Goal: Use online tool/utility: Utilize a website feature to perform a specific function

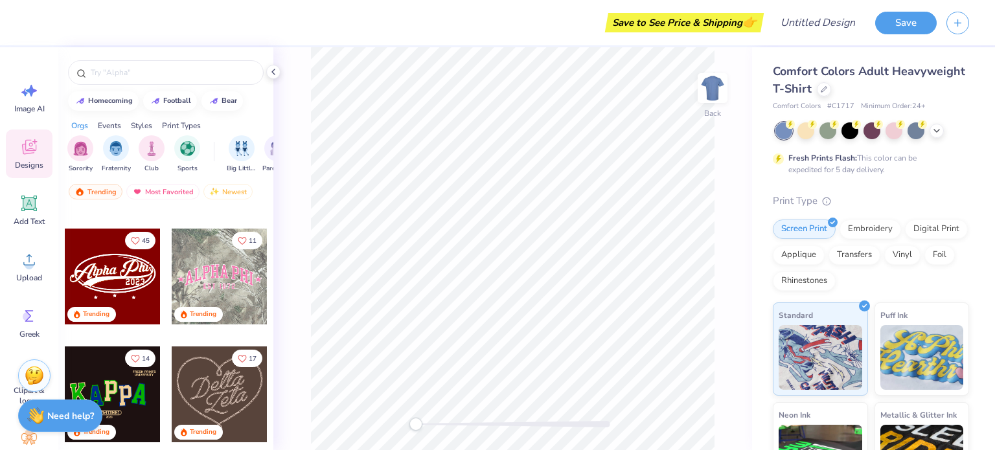
scroll to position [454, 0]
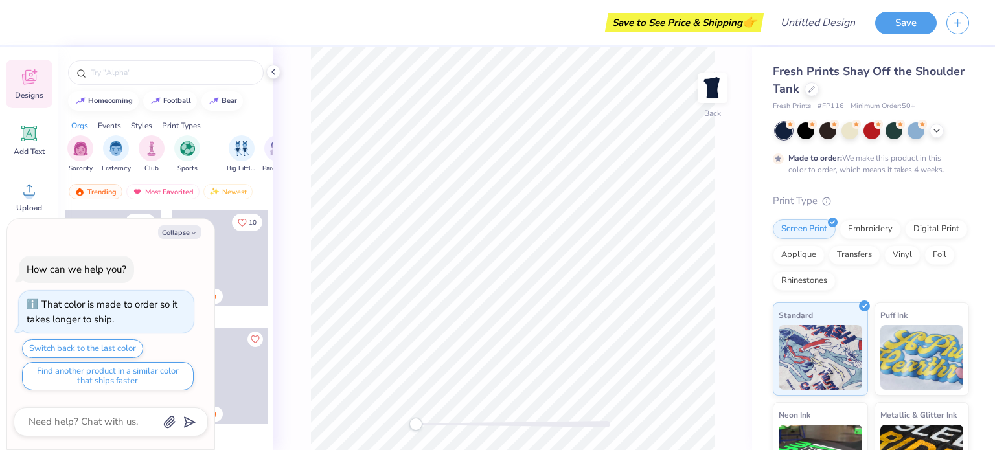
scroll to position [71, 0]
click at [28, 134] on icon at bounding box center [29, 132] width 12 height 12
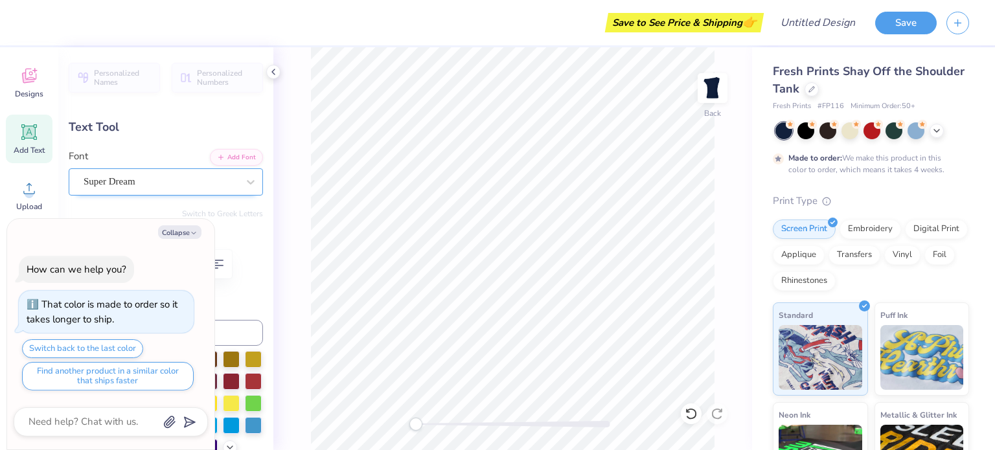
click at [194, 179] on div "Super Dream" at bounding box center [160, 182] width 157 height 20
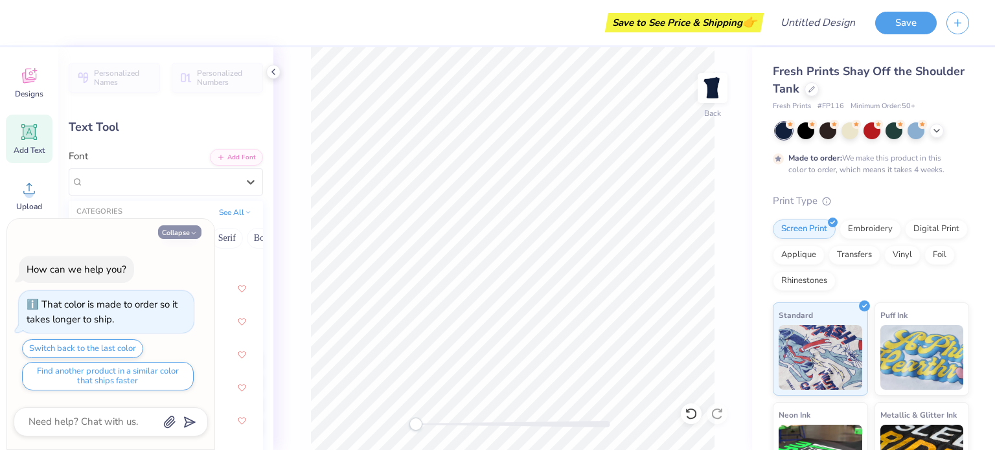
click at [189, 230] on button "Collapse" at bounding box center [179, 232] width 43 height 14
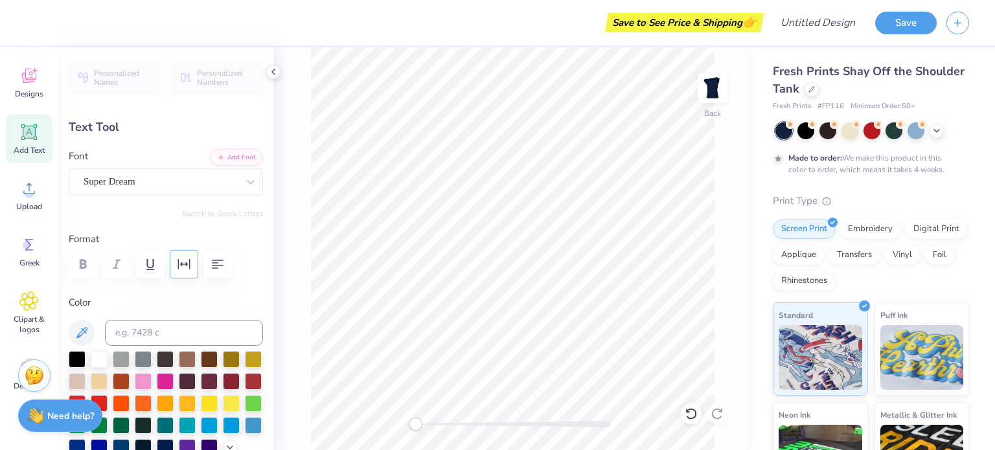
type textarea "x"
click at [169, 186] on div "Super Dream" at bounding box center [160, 182] width 157 height 20
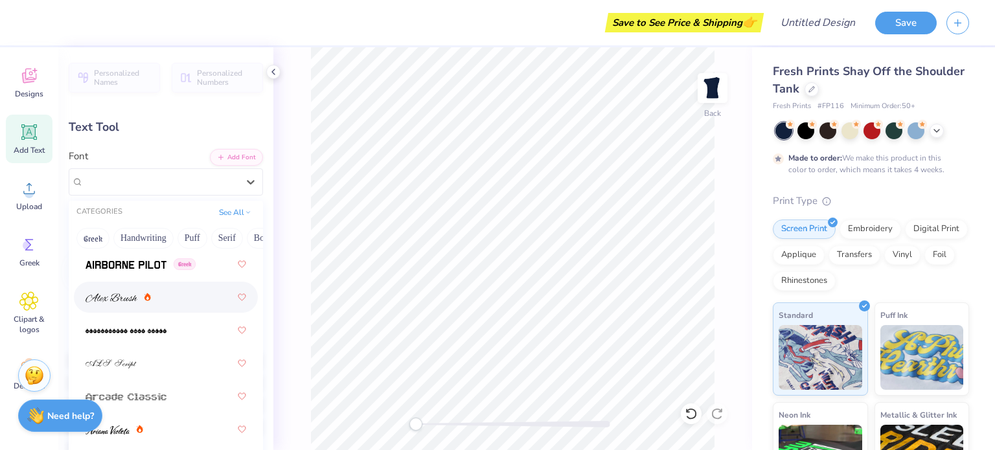
scroll to position [424, 0]
click at [124, 297] on img at bounding box center [112, 294] width 52 height 9
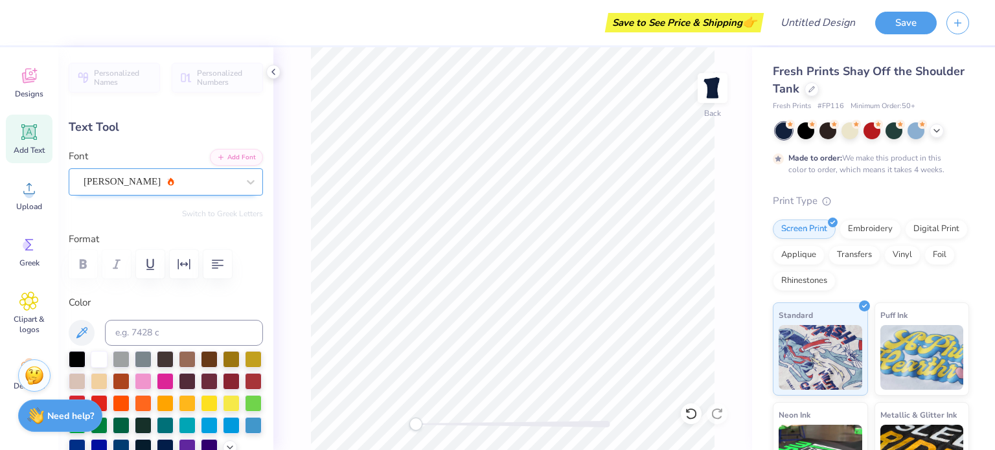
click at [166, 179] on div "[PERSON_NAME]" at bounding box center [160, 182] width 157 height 20
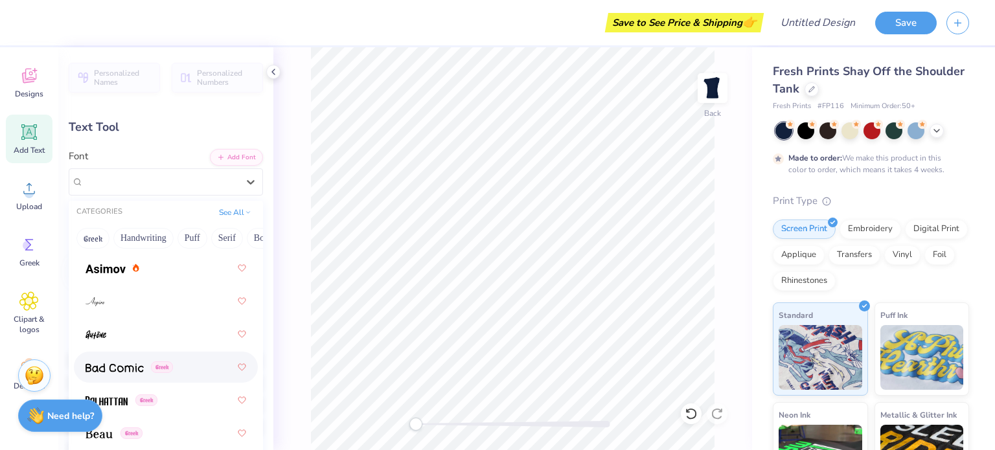
scroll to position [779, 0]
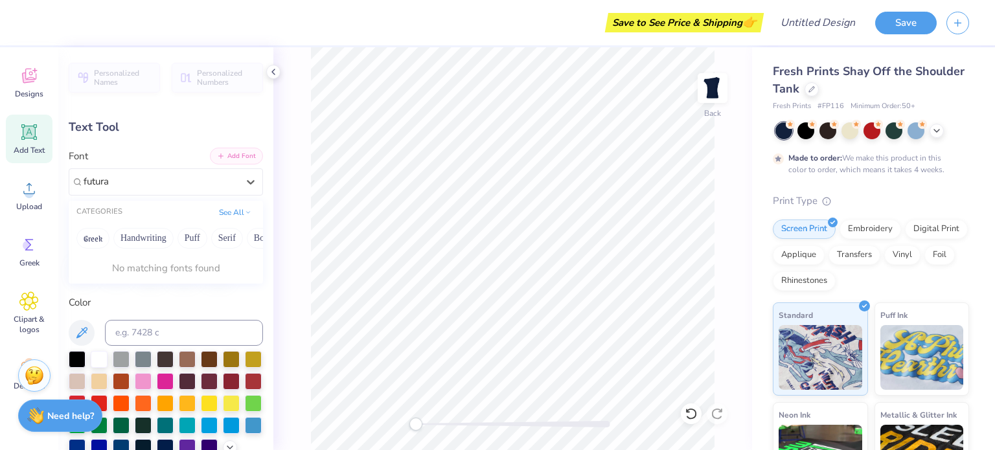
type input "futura"
click at [220, 158] on button "Add Font" at bounding box center [236, 156] width 53 height 17
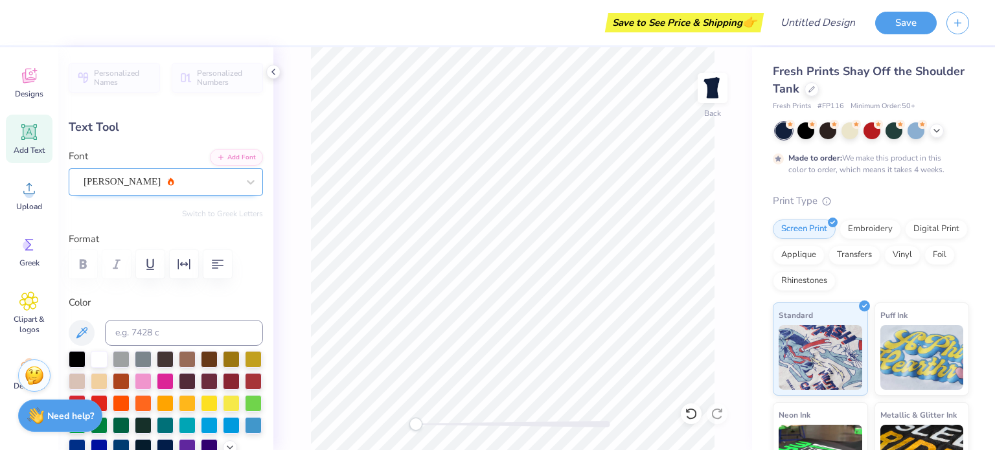
click at [220, 186] on div "[PERSON_NAME]" at bounding box center [160, 182] width 157 height 20
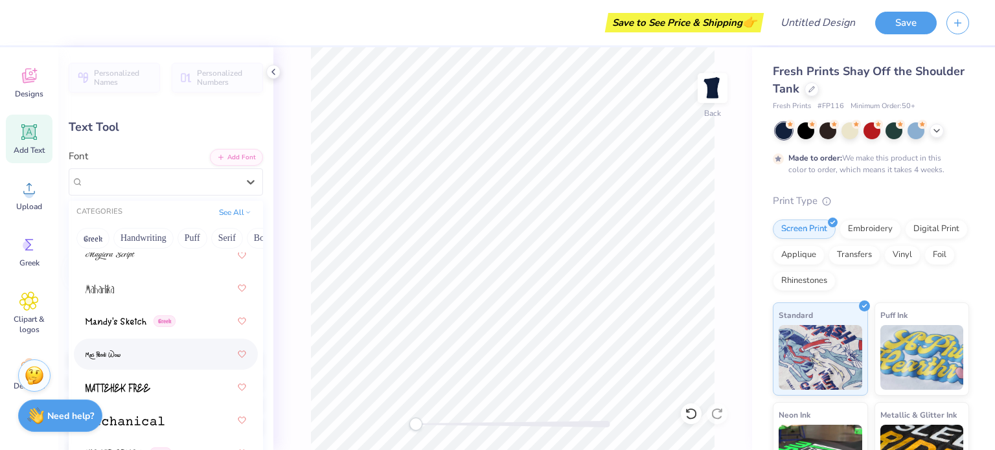
scroll to position [6810, 0]
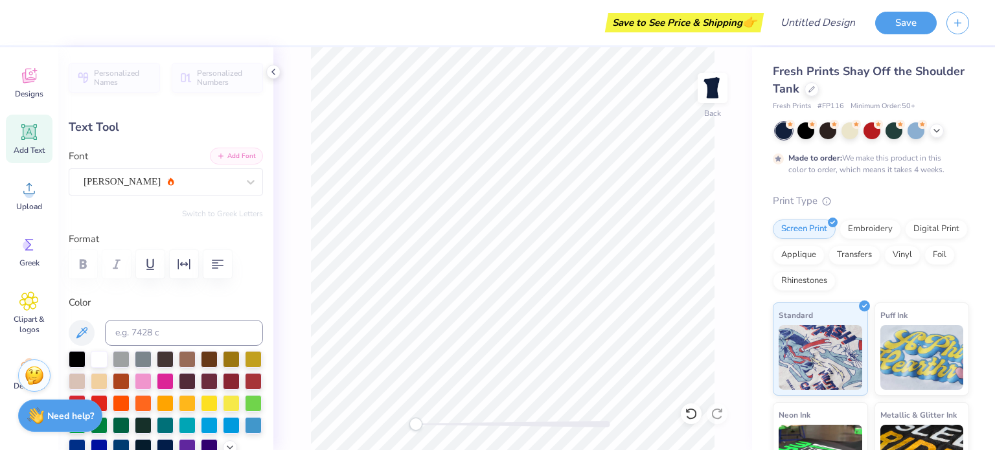
click at [242, 159] on button "Add Font" at bounding box center [236, 156] width 53 height 17
click at [236, 161] on button "Add Font" at bounding box center [236, 156] width 53 height 17
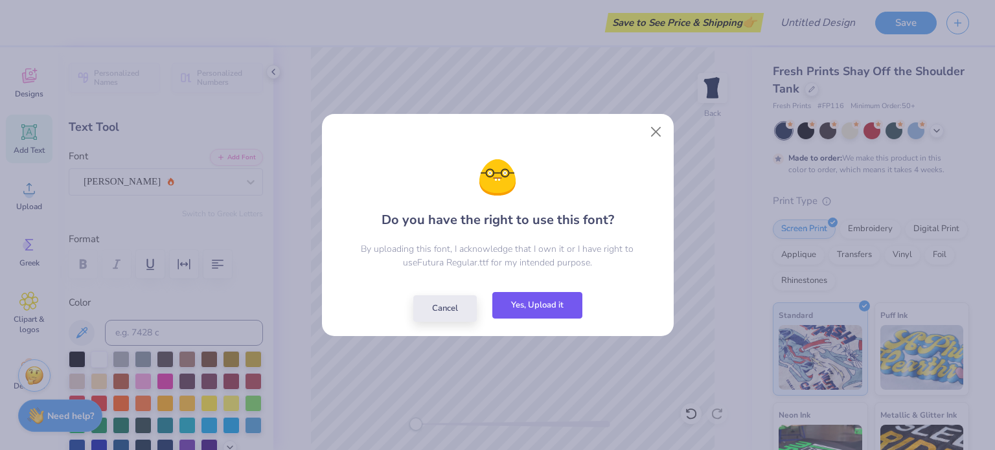
click at [531, 314] on button "Yes, Upload it" at bounding box center [537, 305] width 90 height 27
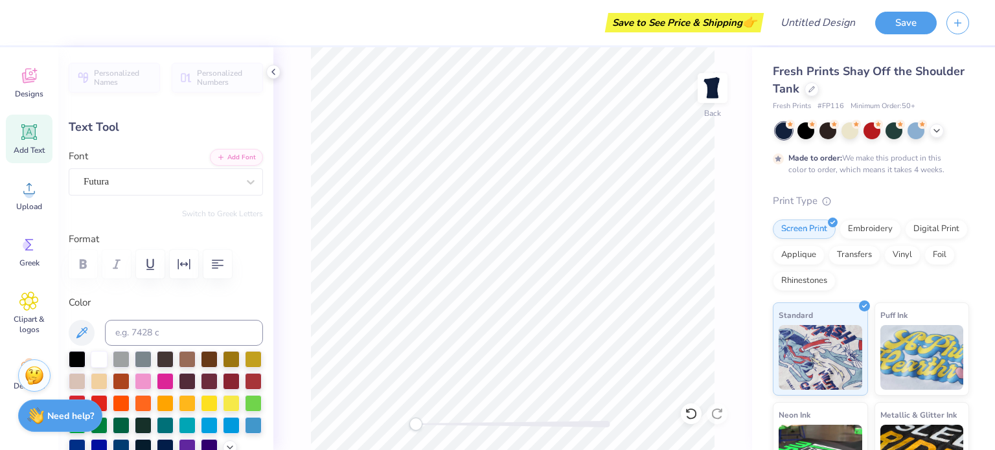
scroll to position [10, 1]
type textarea "T"
type textarea "My Little Gives Me"
click at [220, 270] on icon "button" at bounding box center [218, 265] width 16 height 16
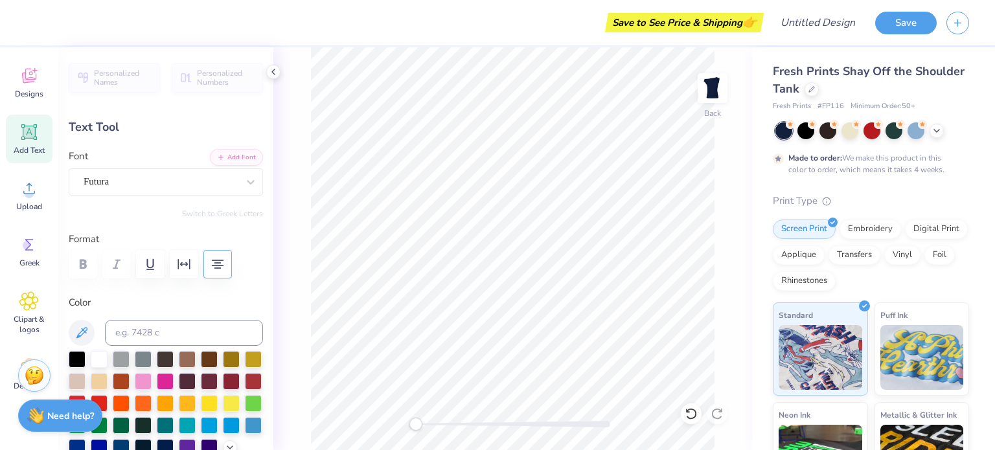
scroll to position [10, 1]
click at [213, 263] on icon "button" at bounding box center [218, 265] width 16 height 16
click at [212, 266] on icon "button" at bounding box center [218, 265] width 16 height 16
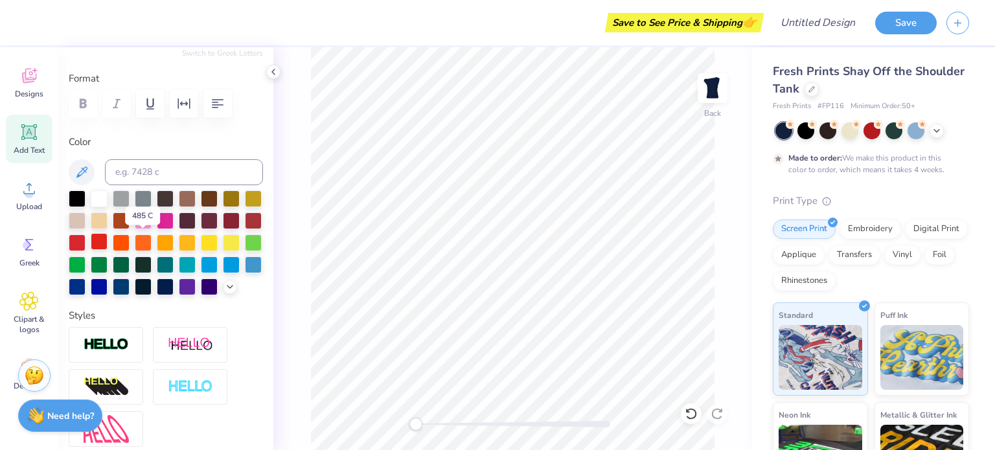
click at [108, 240] on div at bounding box center [99, 241] width 17 height 17
click at [216, 101] on icon "button" at bounding box center [218, 104] width 16 height 16
type input "11.00"
type input "4.56"
type input "8.47"
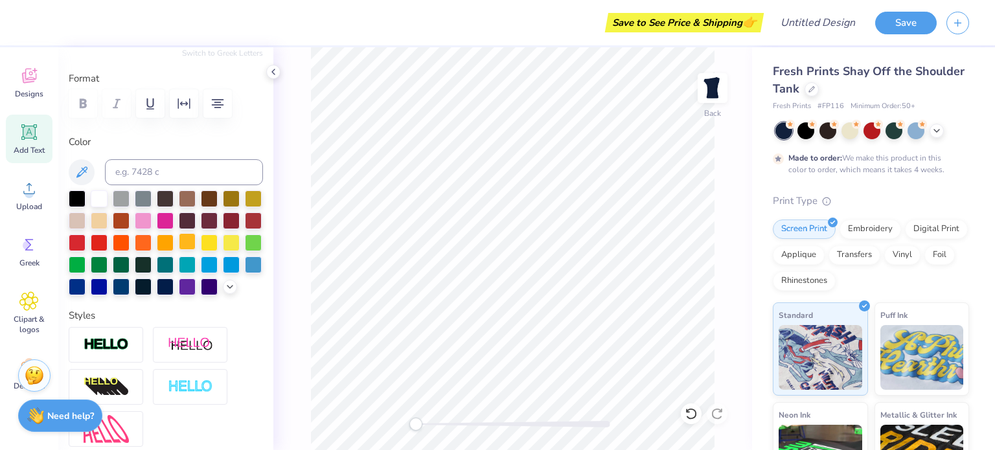
scroll to position [41, 0]
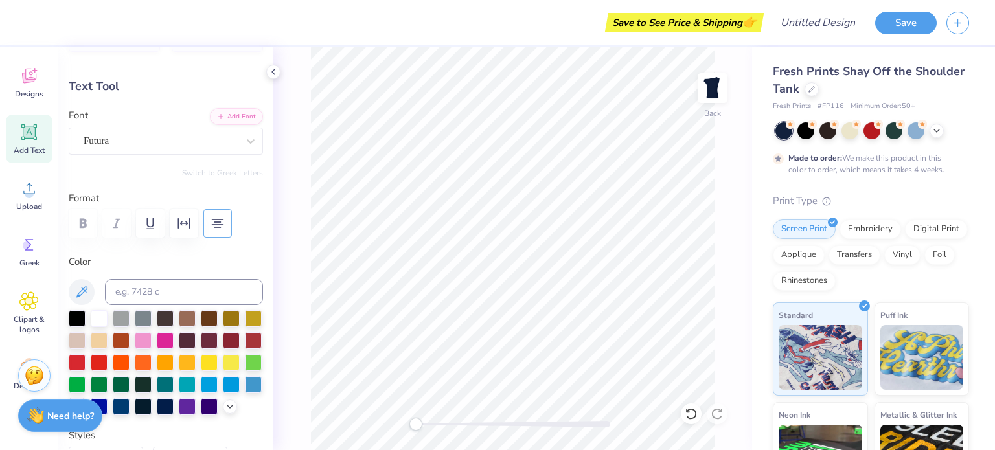
click at [224, 229] on icon "button" at bounding box center [218, 224] width 16 height 16
click at [218, 227] on icon "button" at bounding box center [218, 224] width 16 height 16
type input "9.25"
type input "3.83"
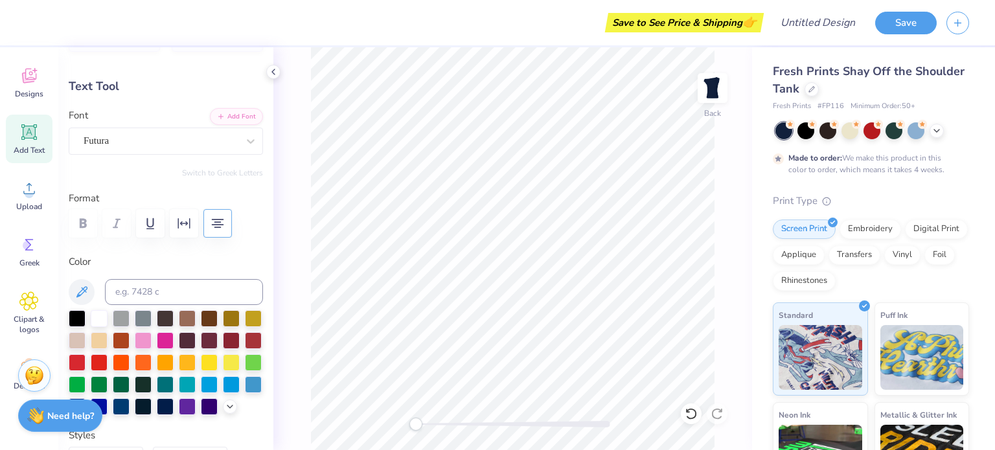
scroll to position [10, 1]
type textarea "M"
type textarea "w"
type textarea "Wiiin"
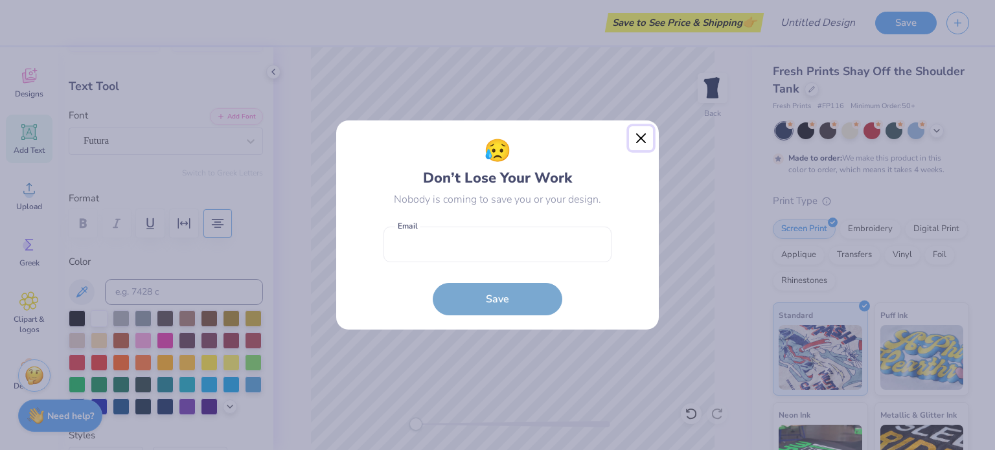
click at [643, 139] on button "Close" at bounding box center [641, 138] width 25 height 25
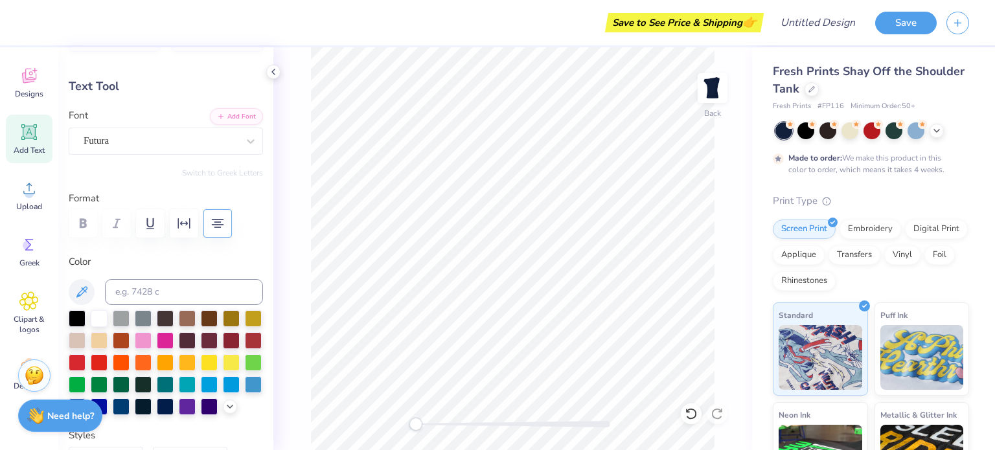
scroll to position [10, 2]
type textarea "Wiiings"
type input "4.51"
type input "1.90"
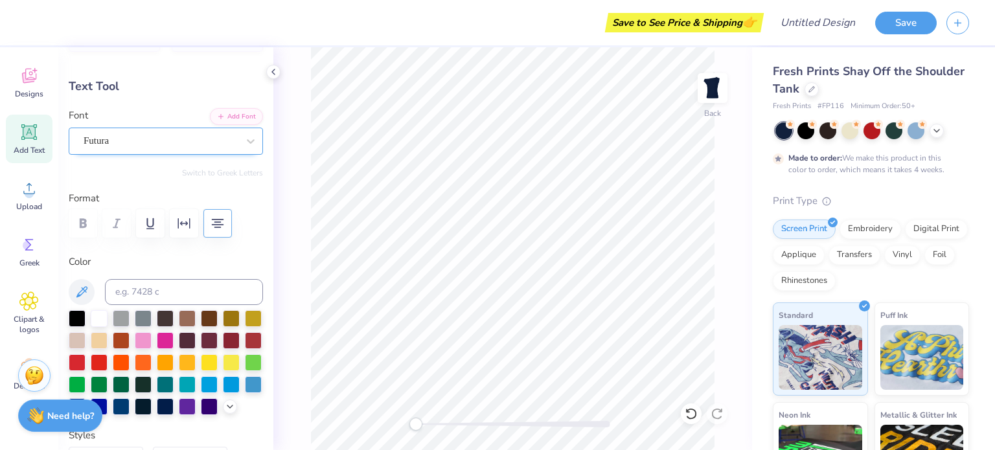
click at [179, 142] on div "Futura" at bounding box center [160, 141] width 157 height 20
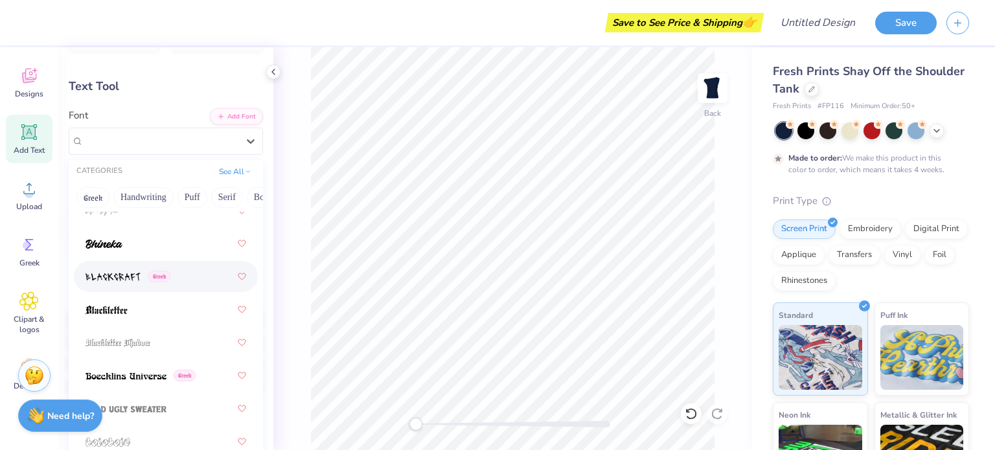
scroll to position [1111, 0]
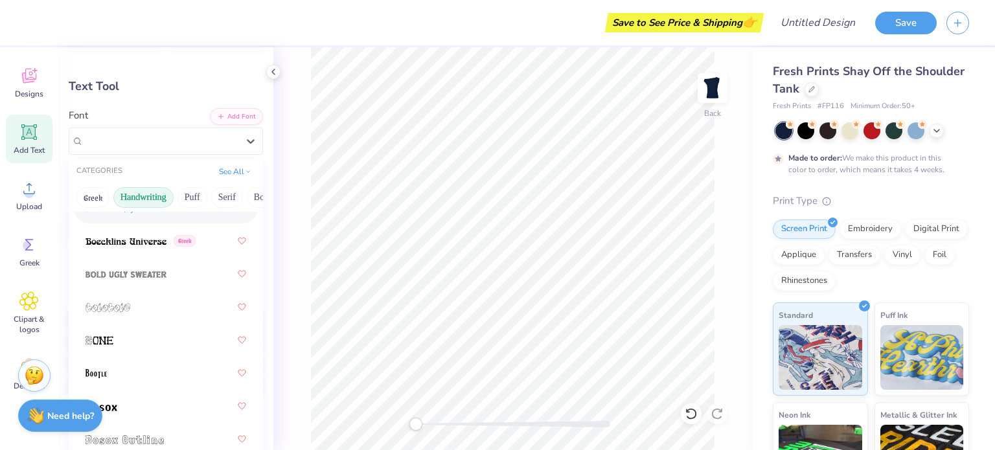
click at [148, 194] on button "Handwriting" at bounding box center [143, 197] width 60 height 21
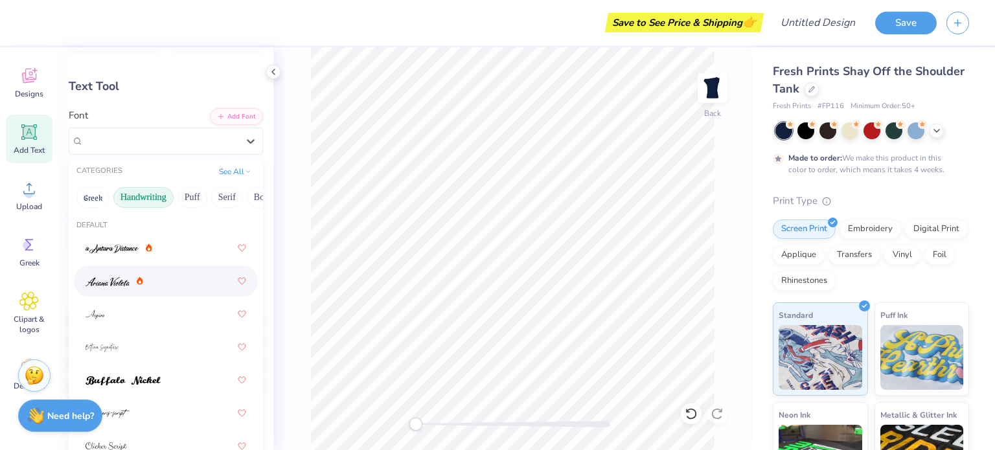
scroll to position [0, 0]
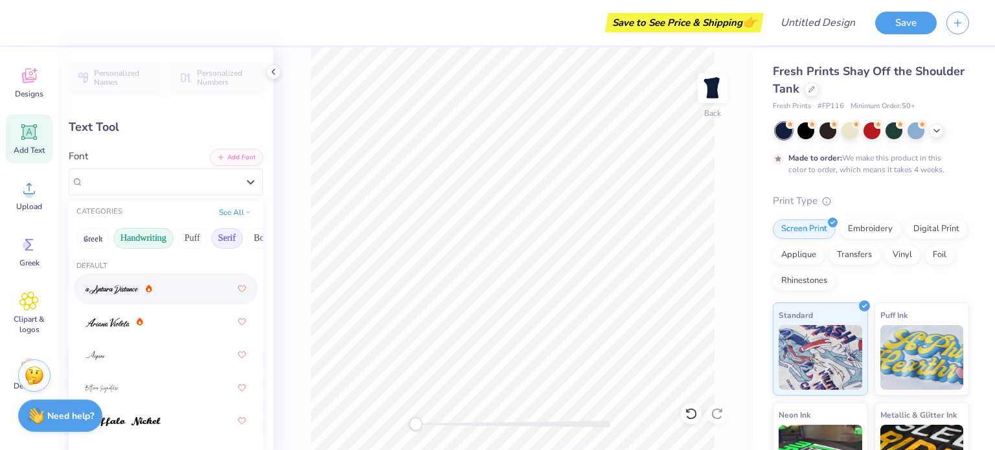
click at [222, 238] on button "Serif" at bounding box center [227, 238] width 32 height 21
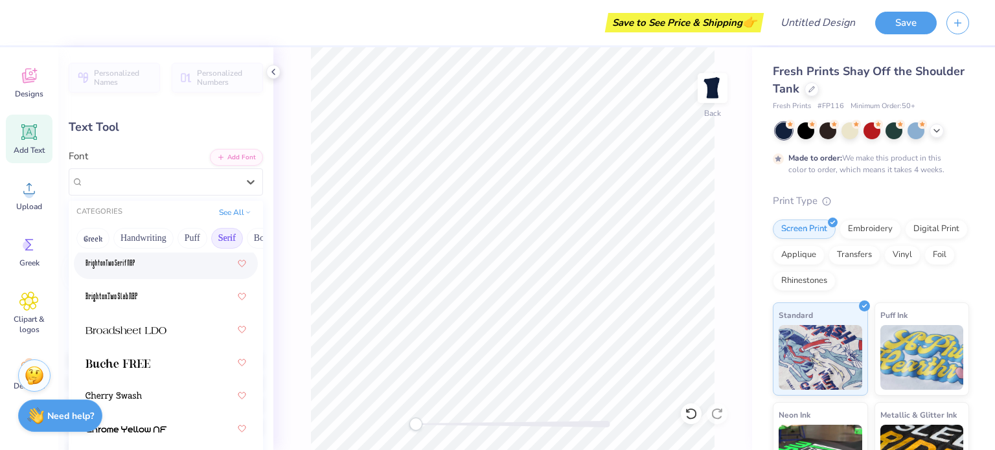
scroll to position [124, 0]
click at [136, 337] on div at bounding box center [166, 329] width 161 height 23
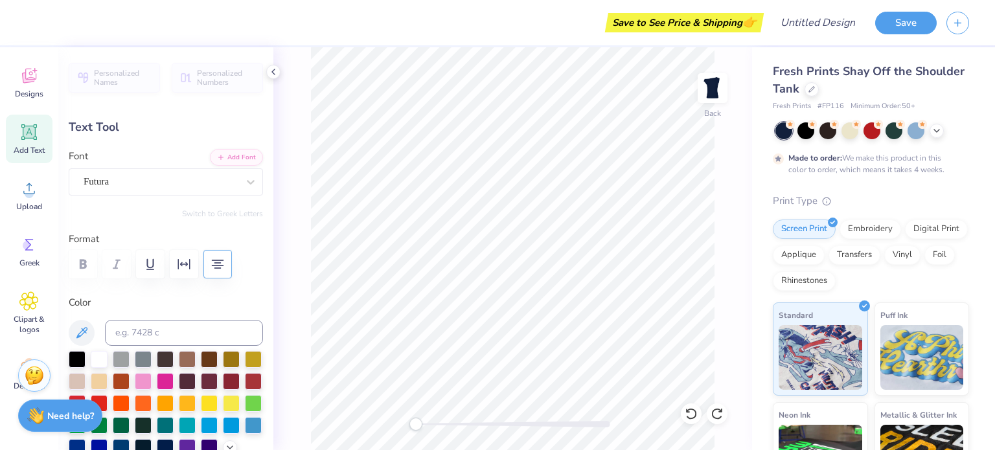
type input "8.31"
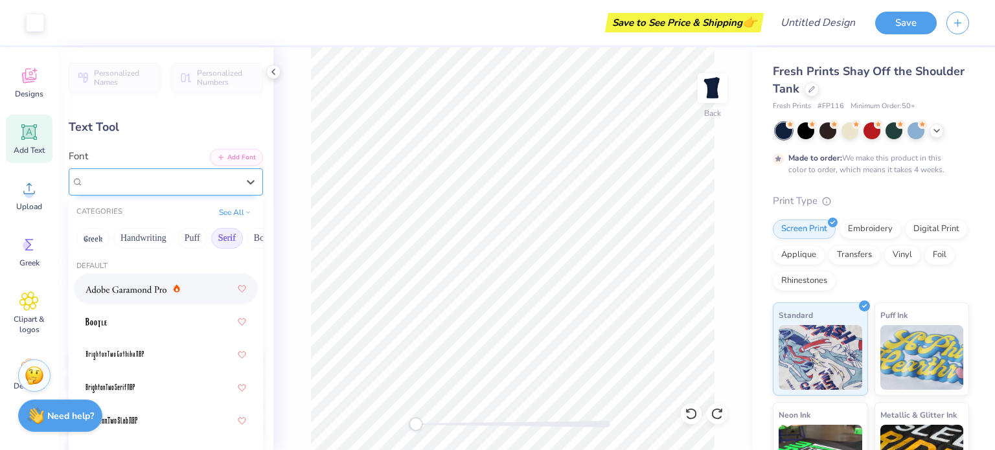
click at [171, 172] on div "Futura" at bounding box center [160, 182] width 157 height 20
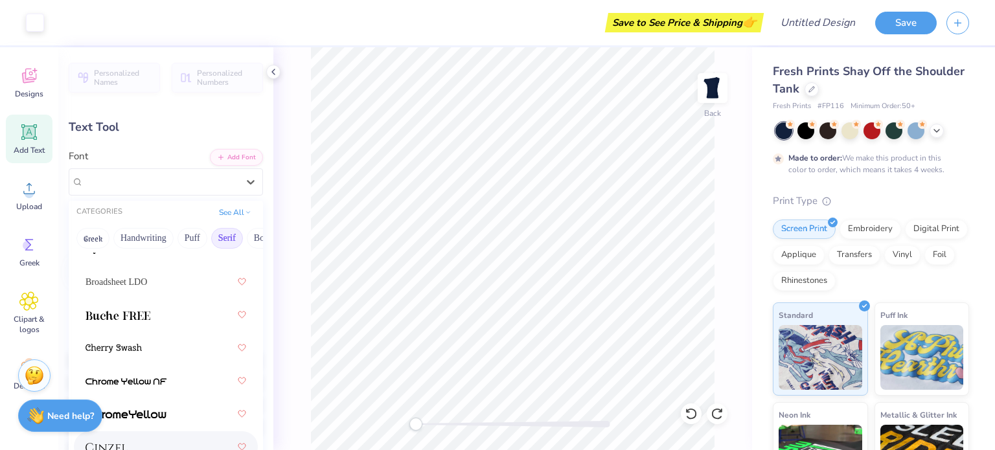
scroll to position [153, 0]
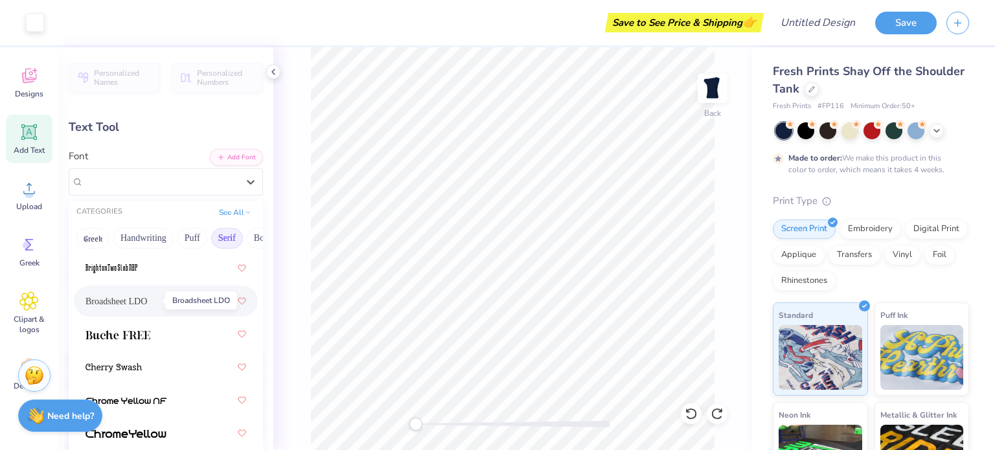
click at [127, 301] on span "Broadsheet LDO" at bounding box center [117, 302] width 62 height 14
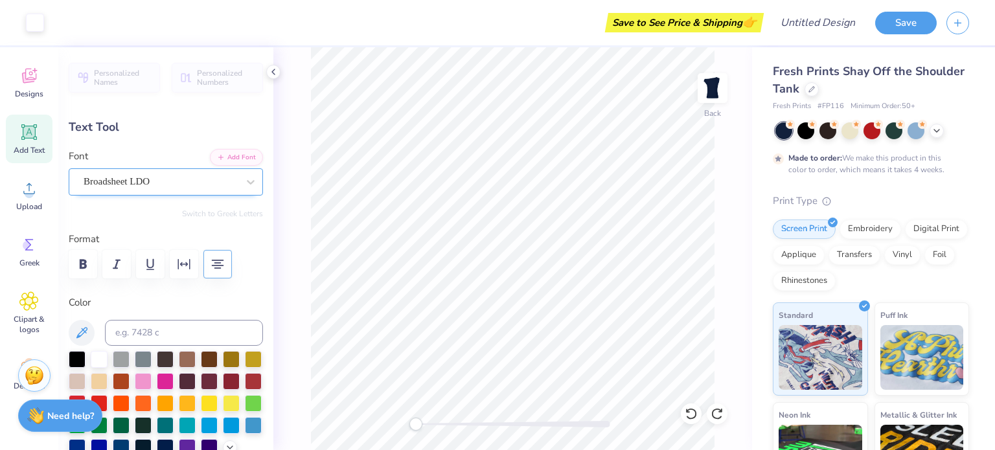
click at [179, 181] on div "Broadsheet LDO" at bounding box center [160, 182] width 157 height 20
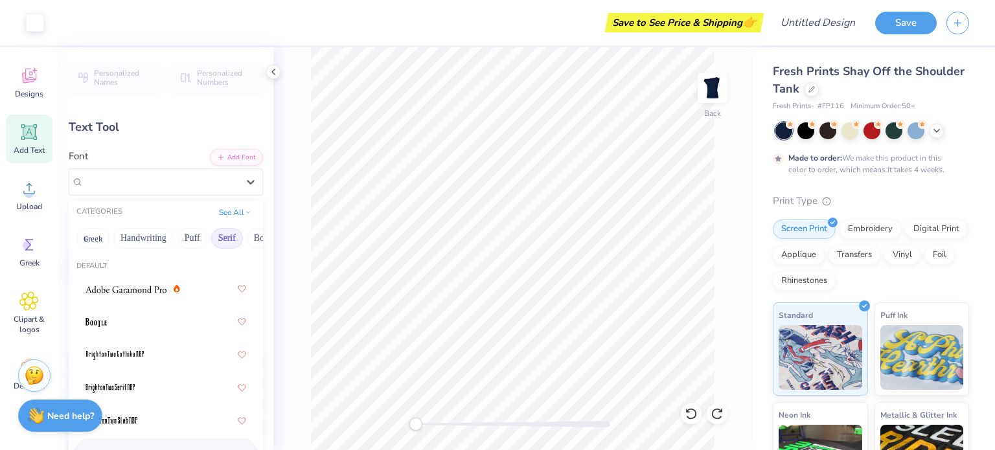
click at [23, 135] on icon at bounding box center [29, 132] width 16 height 16
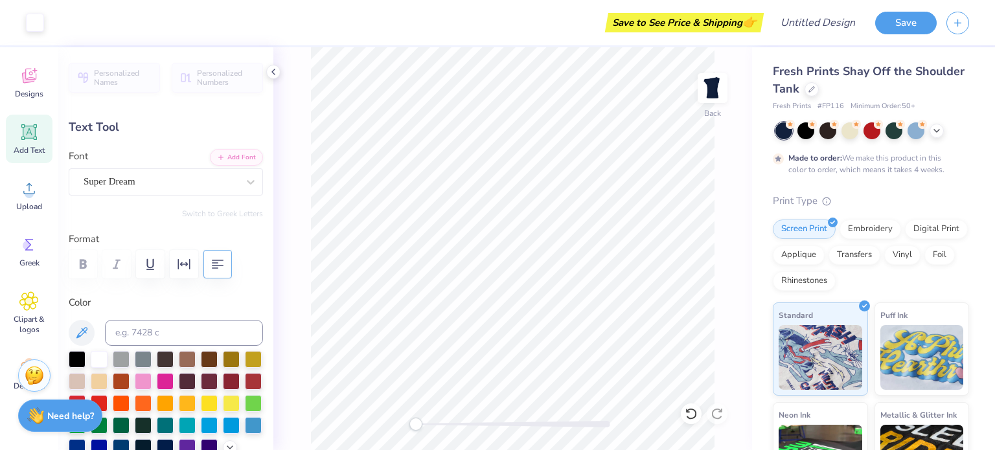
type input "5.36"
type input "1.55"
type input "9.97"
click at [185, 189] on div at bounding box center [161, 181] width 154 height 17
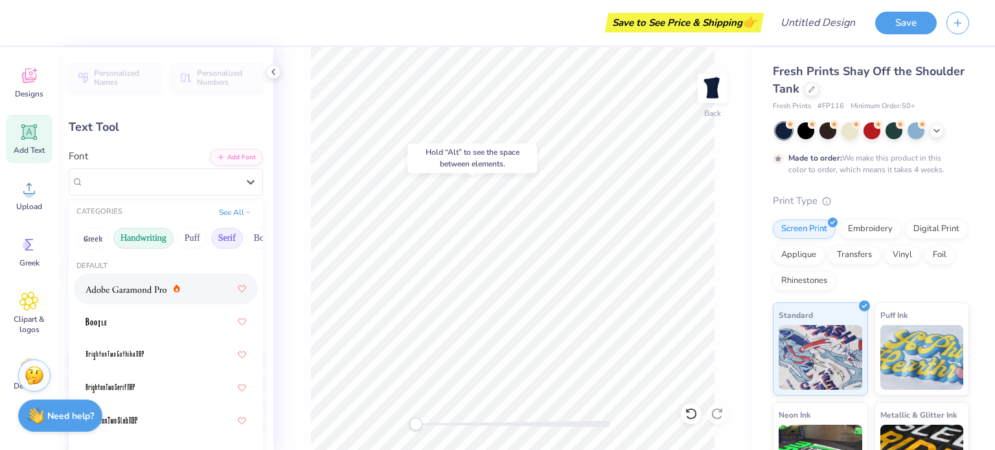
click at [138, 231] on button "Handwriting" at bounding box center [143, 238] width 60 height 21
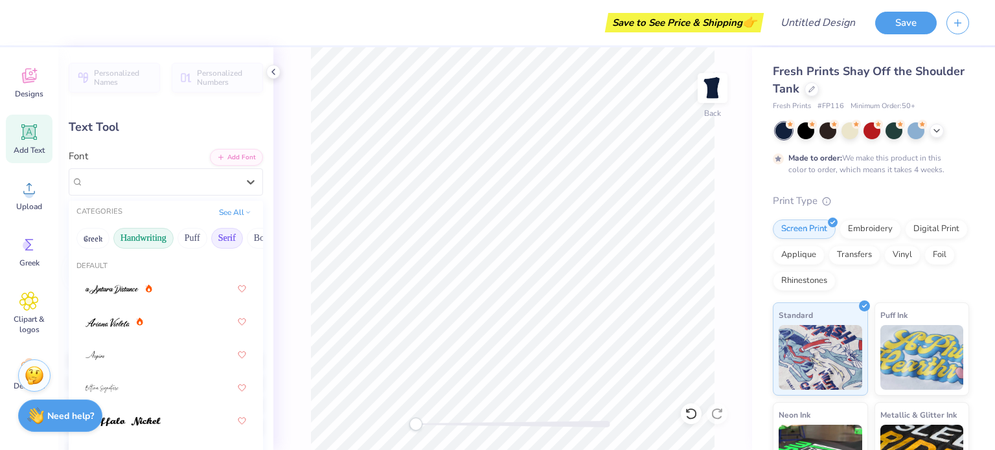
click at [233, 240] on button "Serif" at bounding box center [227, 238] width 32 height 21
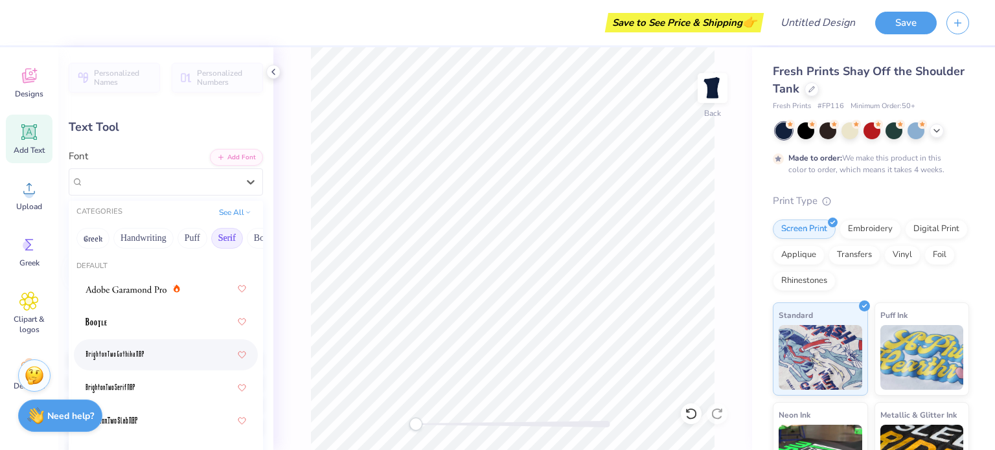
scroll to position [220, 0]
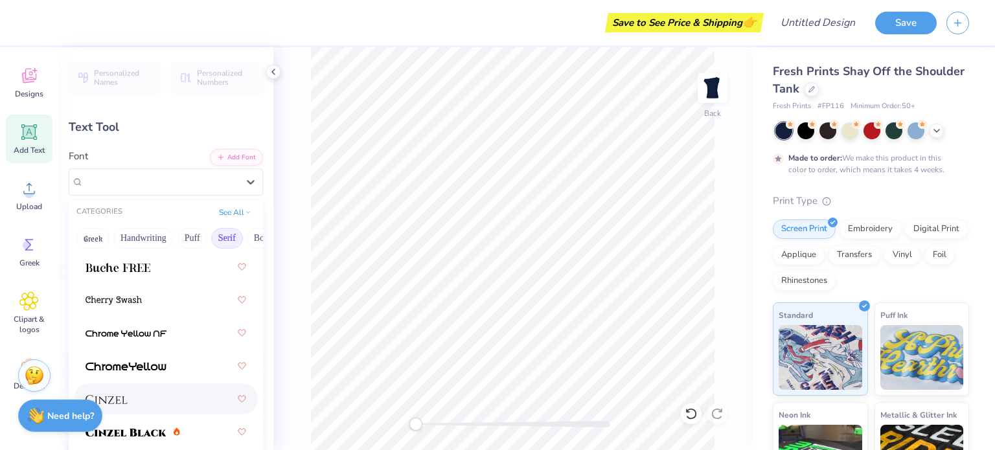
click at [145, 393] on div at bounding box center [166, 398] width 161 height 23
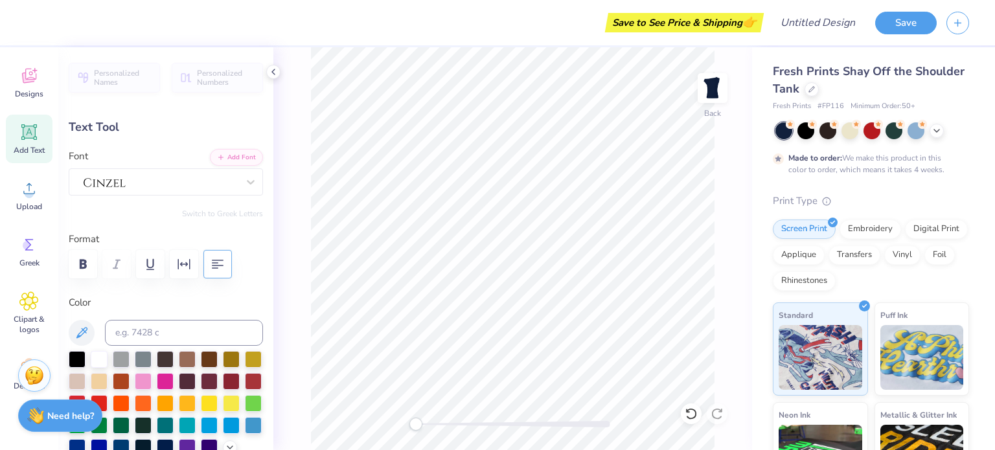
scroll to position [10, 3]
type textarea "My little gives me"
type input "10.76"
type input "4.27"
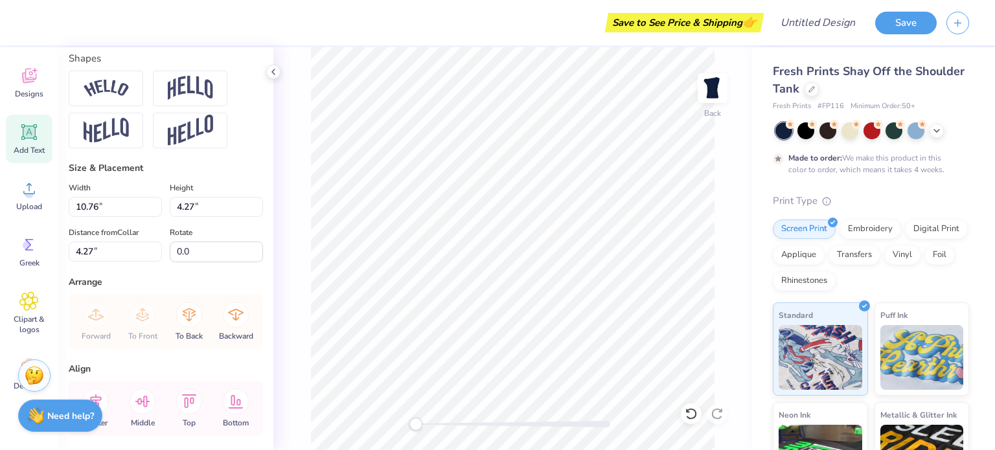
scroll to position [640, 0]
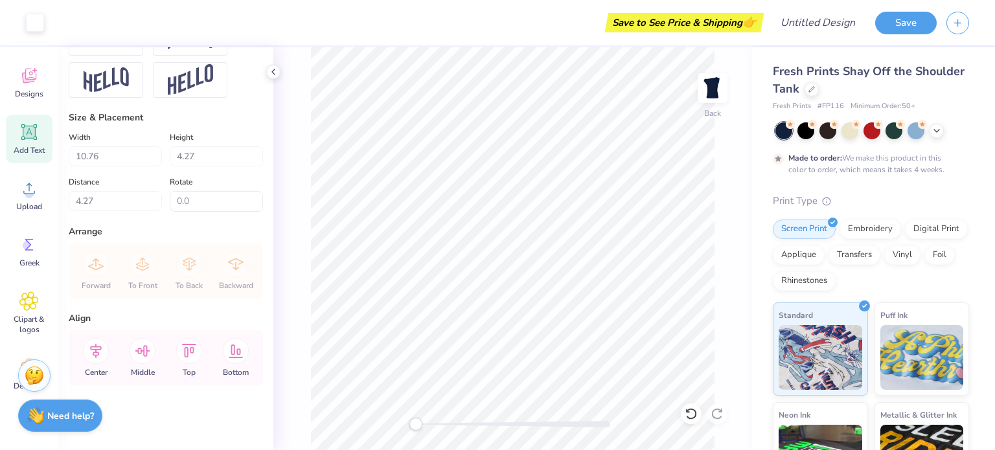
type input "8.55"
type input "3.40"
type input "3.00"
type input "4.51"
type input "1.90"
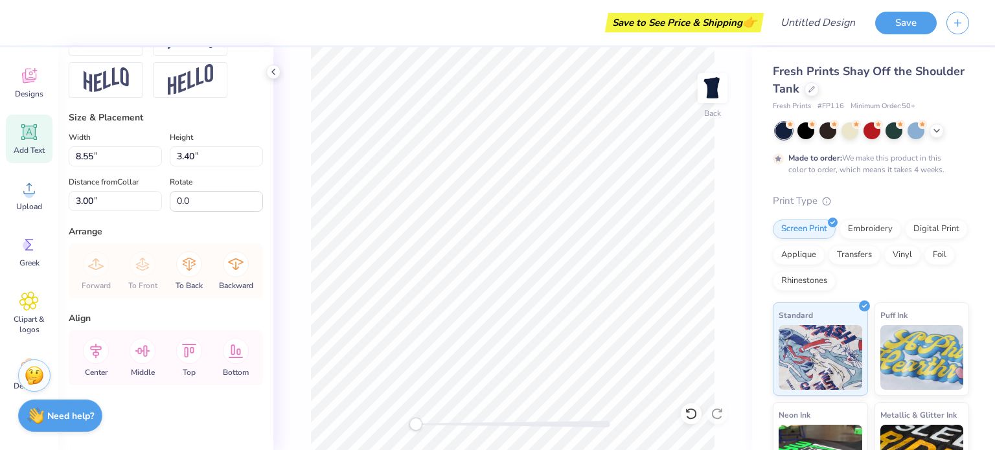
type input "8.31"
type input "0.0"
type input "4.37"
type input "2.67"
type input "6.78"
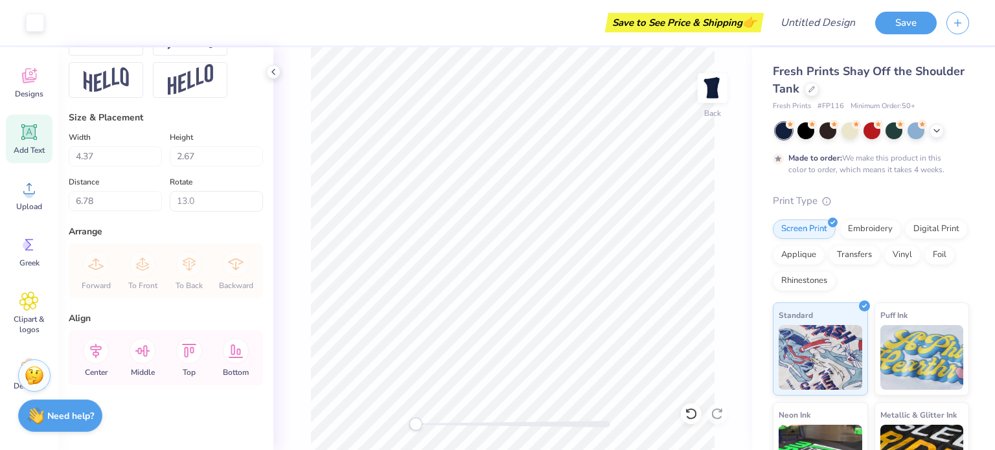
type input "0.0"
type input "8.55"
type input "3.40"
type input "3.00"
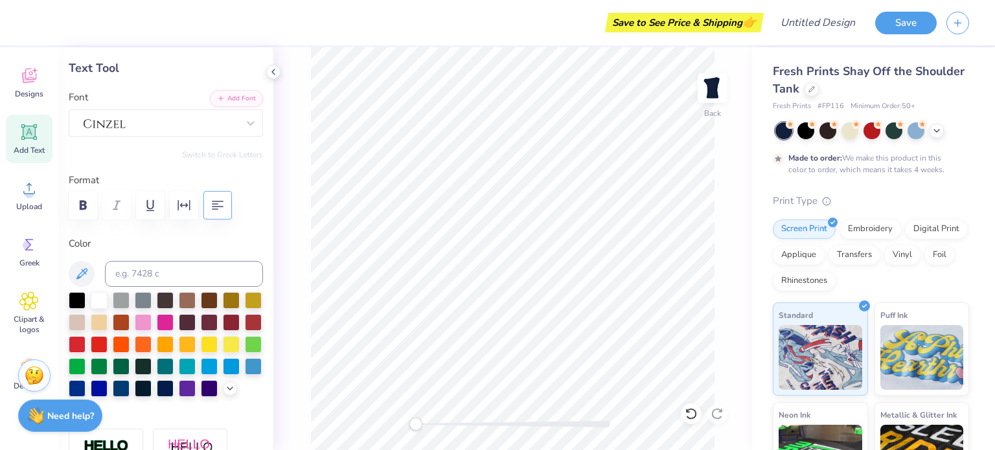
scroll to position [0, 0]
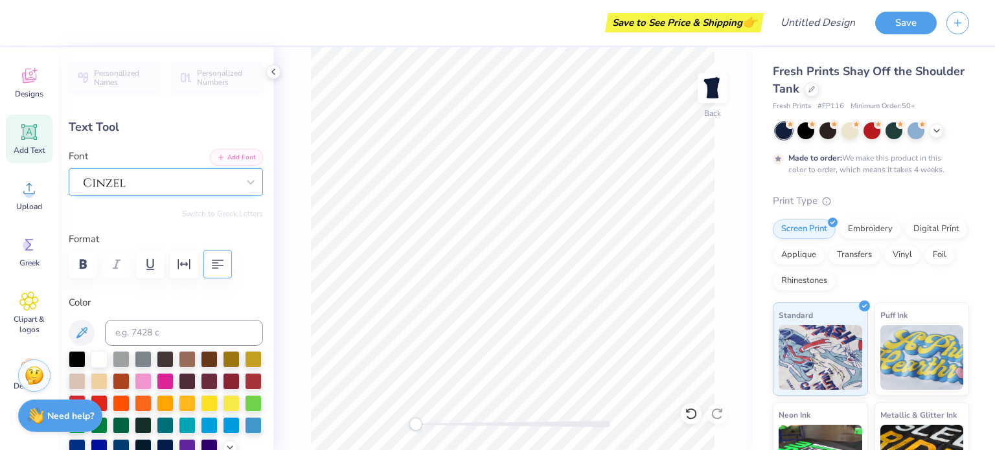
click at [183, 189] on div at bounding box center [160, 182] width 157 height 20
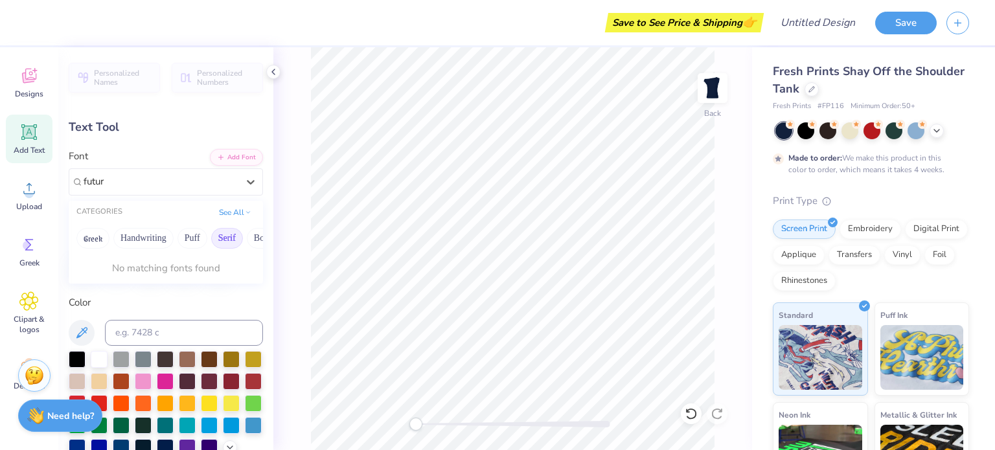
type input "futura"
click at [97, 235] on button "Greek" at bounding box center [92, 238] width 33 height 21
click at [229, 212] on button "See All" at bounding box center [235, 211] width 40 height 13
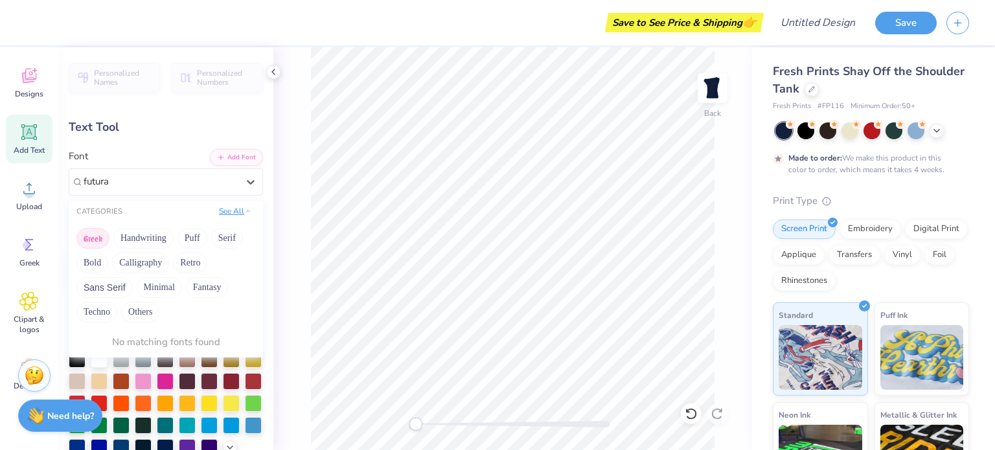
click at [228, 211] on button "See All" at bounding box center [235, 211] width 40 height 13
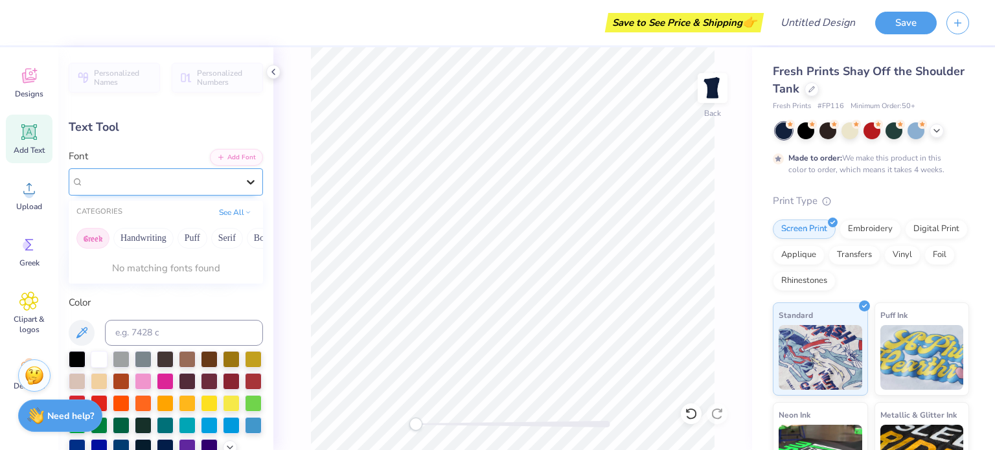
click at [244, 181] on icon at bounding box center [250, 182] width 13 height 13
click at [166, 186] on div at bounding box center [161, 181] width 154 height 15
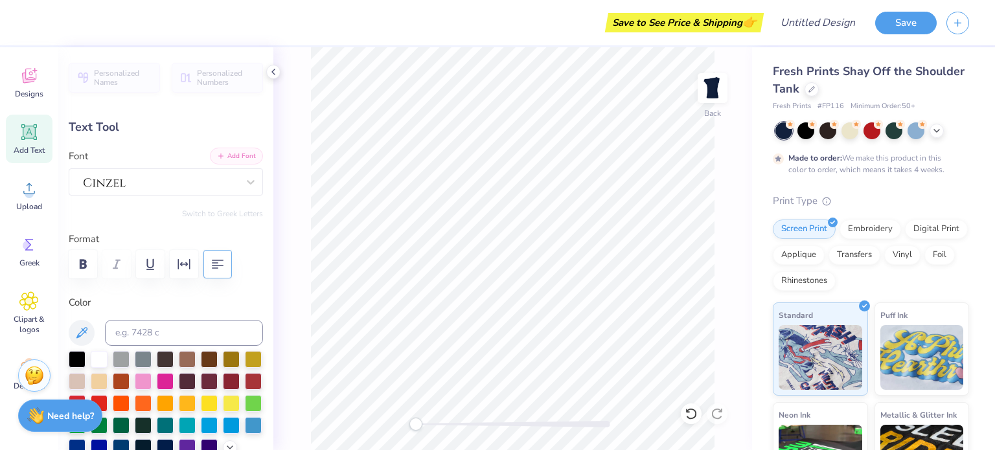
click at [220, 153] on button "Add Font" at bounding box center [236, 156] width 53 height 17
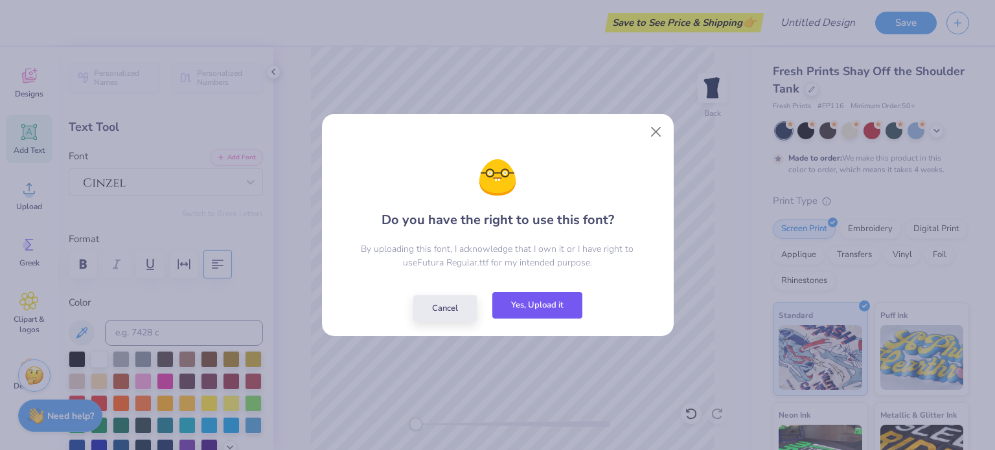
click at [550, 299] on button "Yes, Upload it" at bounding box center [537, 305] width 90 height 27
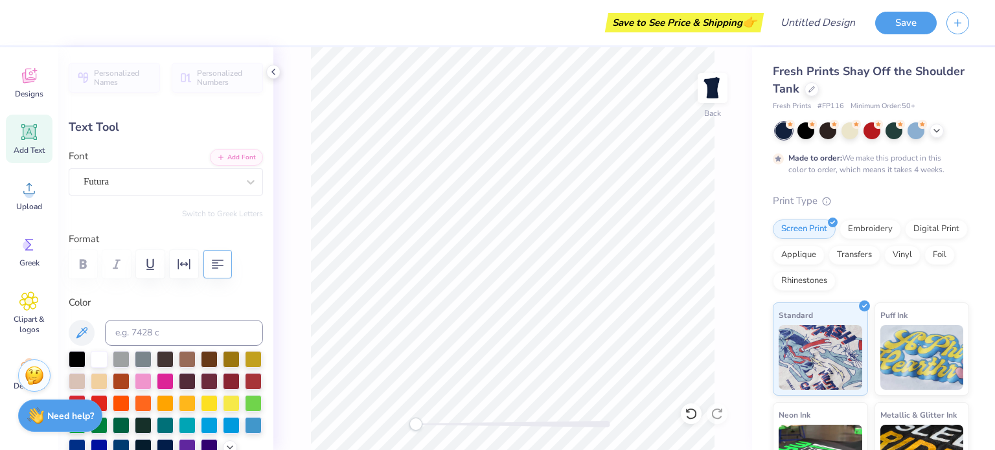
type input "5.21"
type input "4.10"
type input "2.70"
type input "4.37"
type input "2.67"
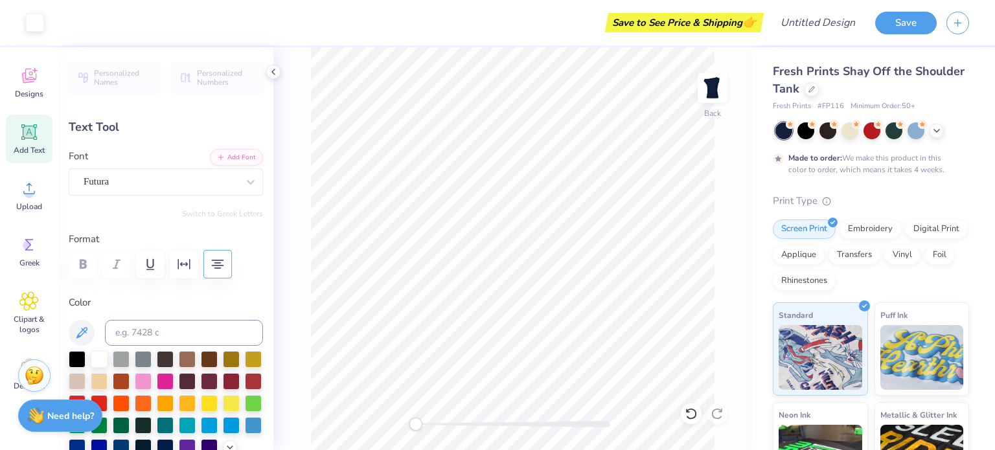
type input "7.19"
type input "13.0"
type input "5.38"
type input "3.29"
type input "6.53"
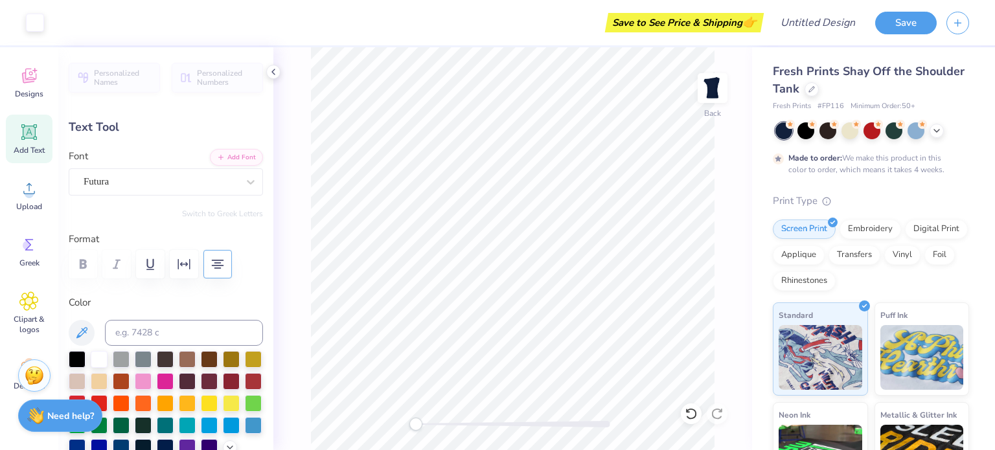
type input "0.0"
type input "5.21"
type input "4.10"
type input "2.70"
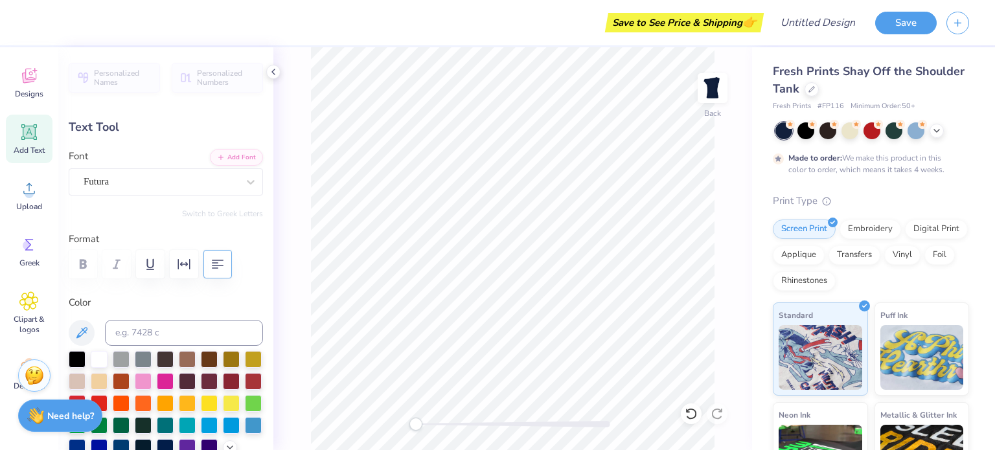
type textarea "My little gives me"
type input "10.87"
type input "1.93"
type input "3.78"
type input "5.38"
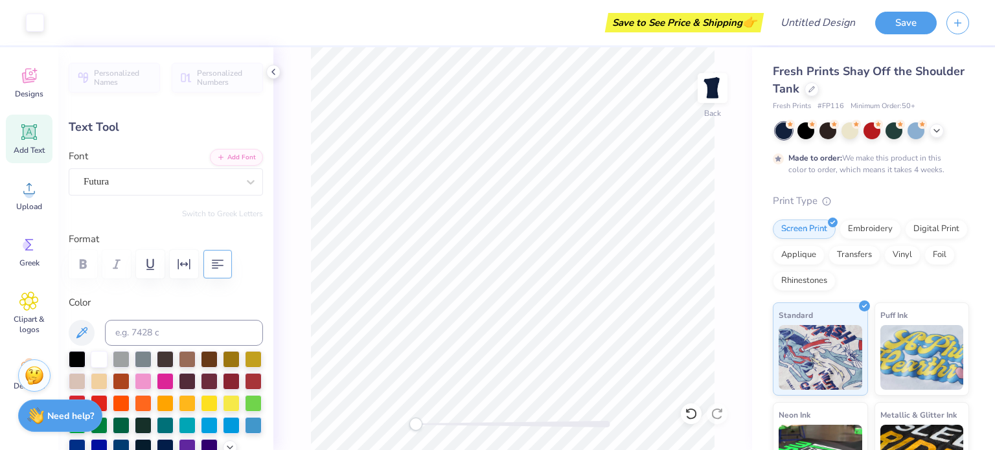
type input "3.29"
type input "6.80"
type input "13.0"
type input "5.93"
type input "3.63"
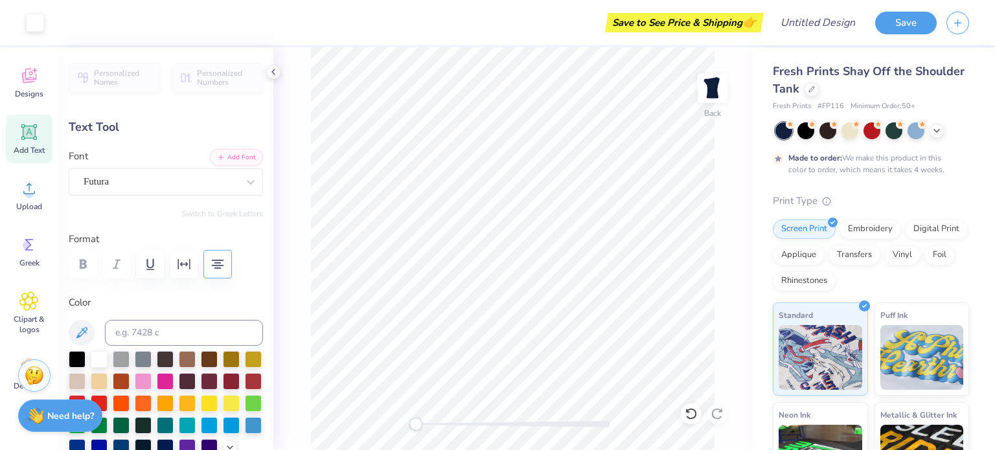
type input "6.08"
type input "0.0"
type input "6.42"
click at [108, 404] on div at bounding box center [99, 402] width 17 height 17
type input "13.0"
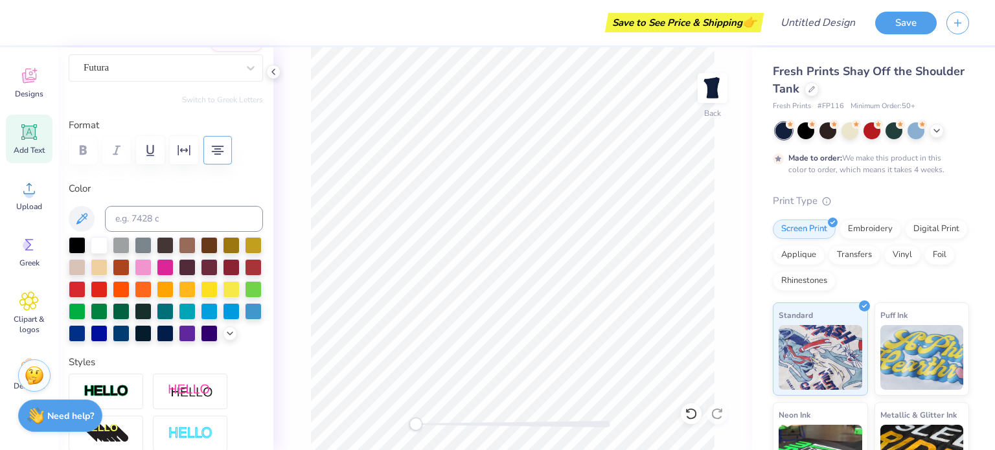
scroll to position [117, 0]
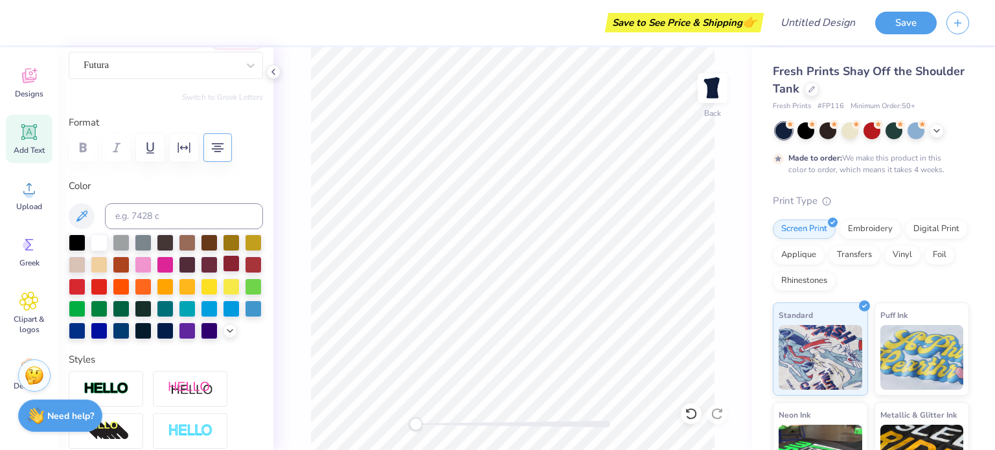
click at [223, 272] on div at bounding box center [231, 263] width 17 height 17
click at [245, 272] on div at bounding box center [253, 263] width 17 height 17
click at [86, 284] on div at bounding box center [77, 285] width 17 height 17
type input "5.81"
type input "3.55"
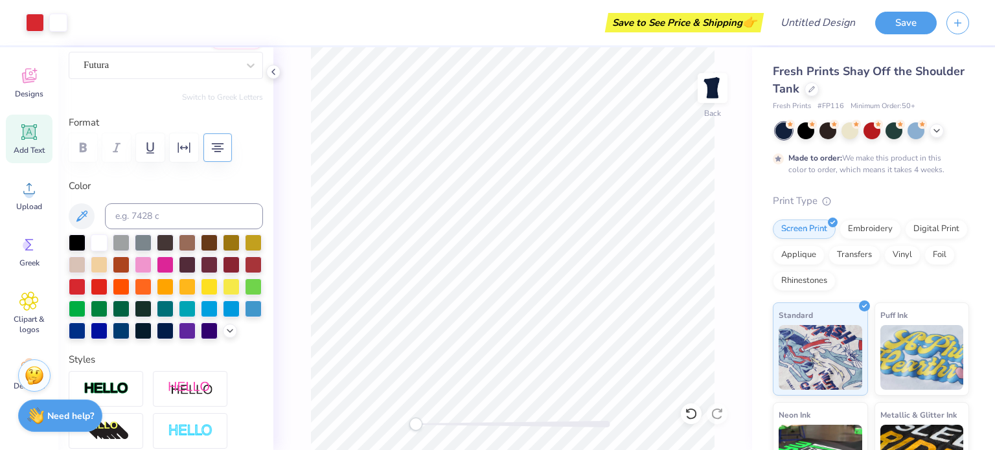
type input "0.0"
type input "10.87"
type input "1.93"
type input "3.86"
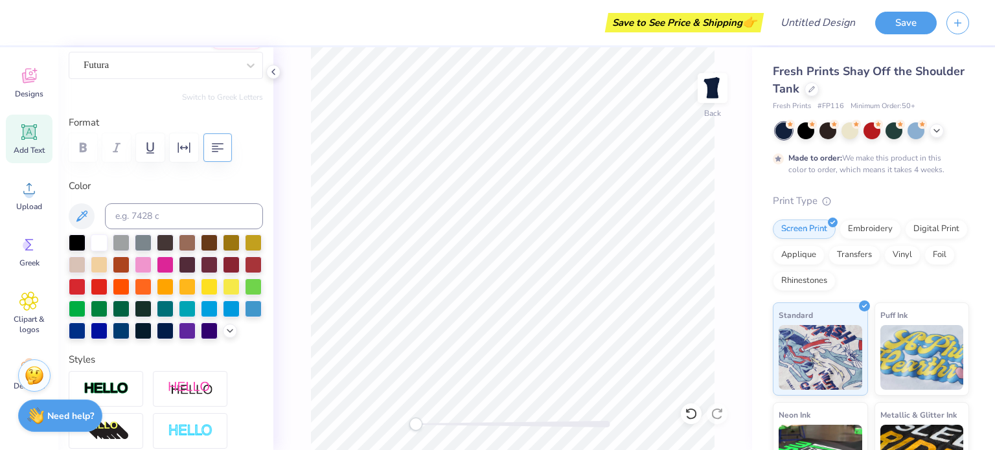
type textarea "My little gives me"
type input "5.21"
type input "4.10"
type input "2.77"
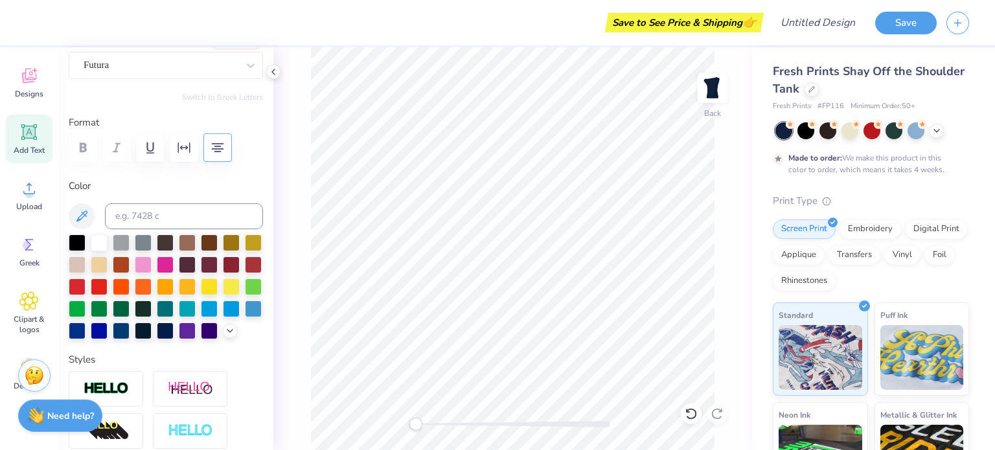
type input "5.81"
type input "3.55"
type input "6.42"
type input "13.0"
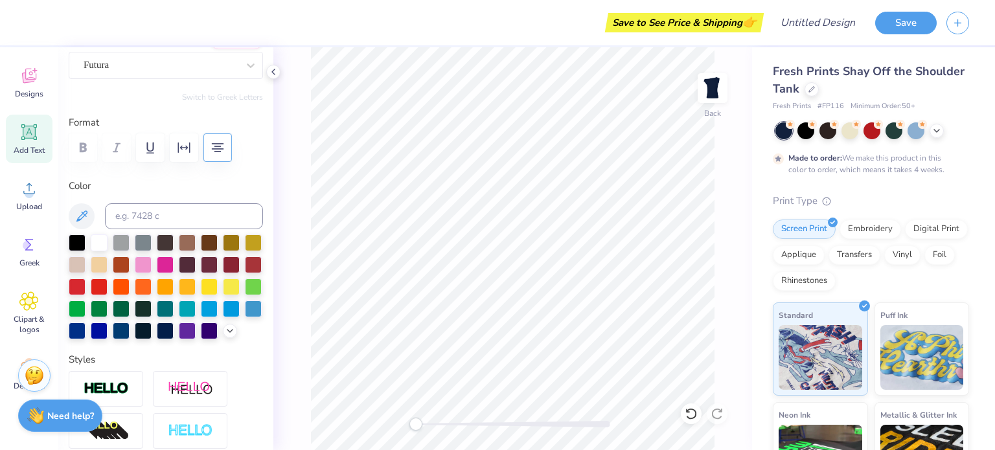
type textarea "Wiiings!"
type input "0.0"
type input "6.45"
type input "6.37"
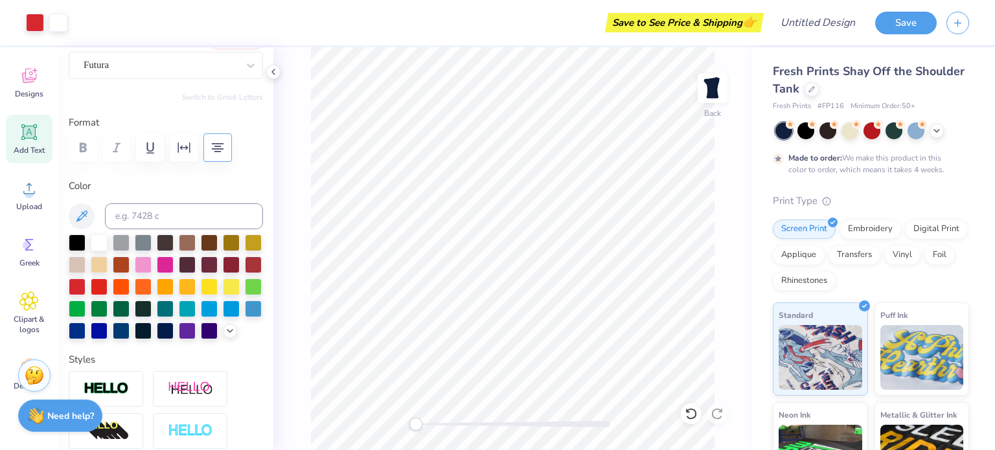
type input "0.0"
type input "6.85"
type input "0.0"
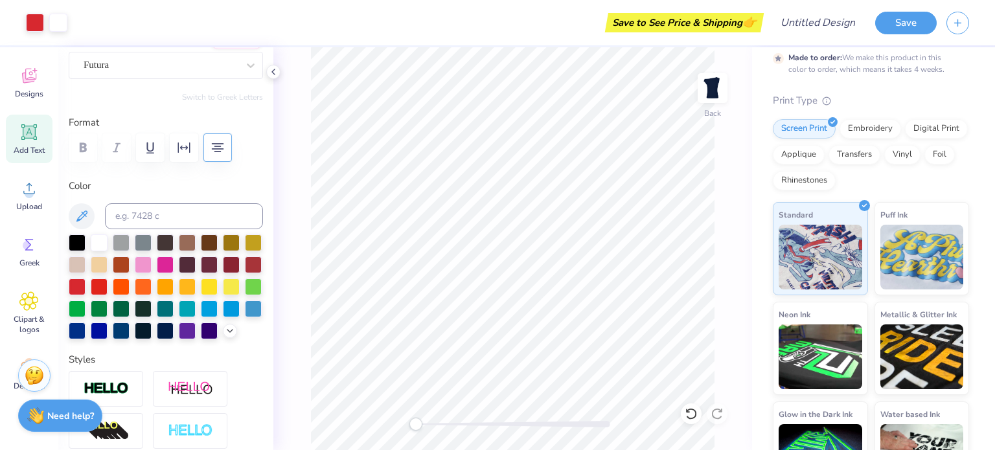
scroll to position [145, 0]
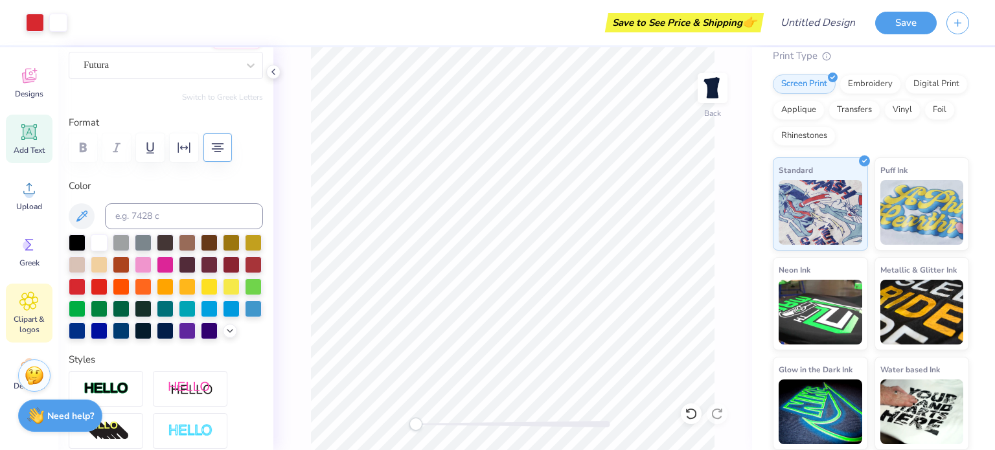
click at [28, 310] on icon at bounding box center [29, 301] width 18 height 18
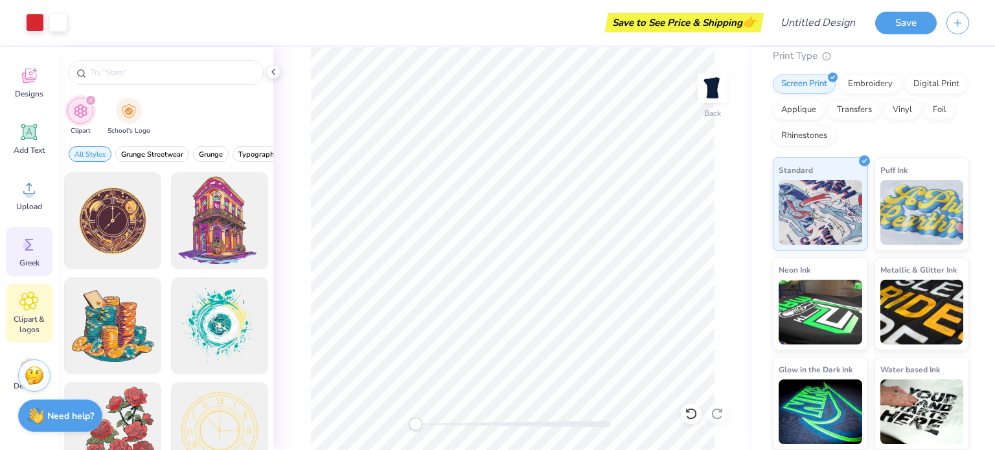
scroll to position [117, 0]
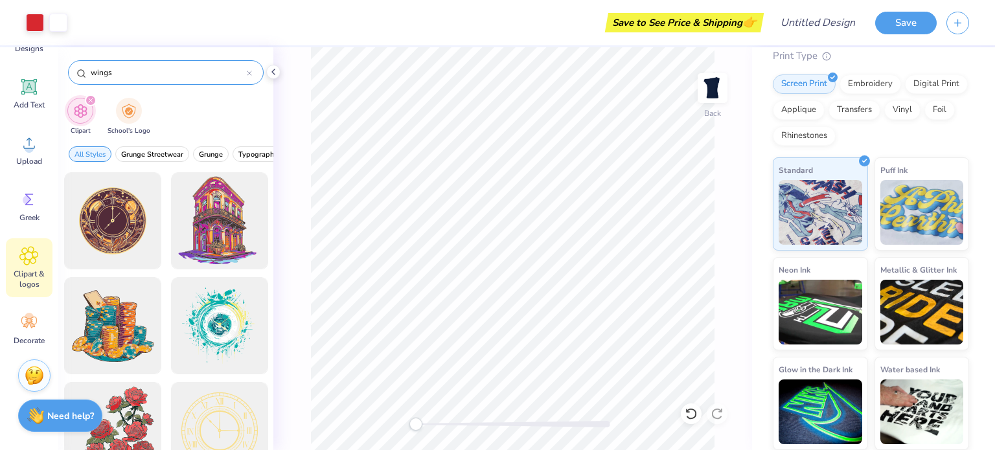
type input "wings"
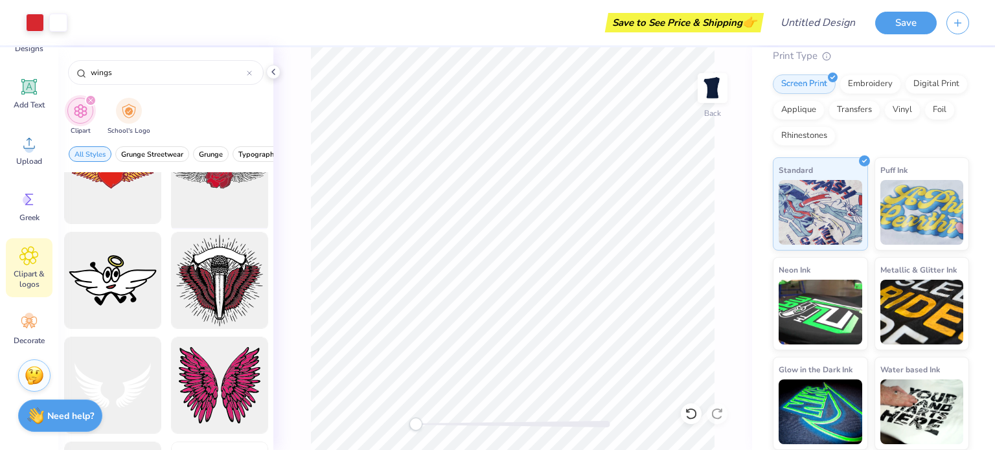
scroll to position [158, 0]
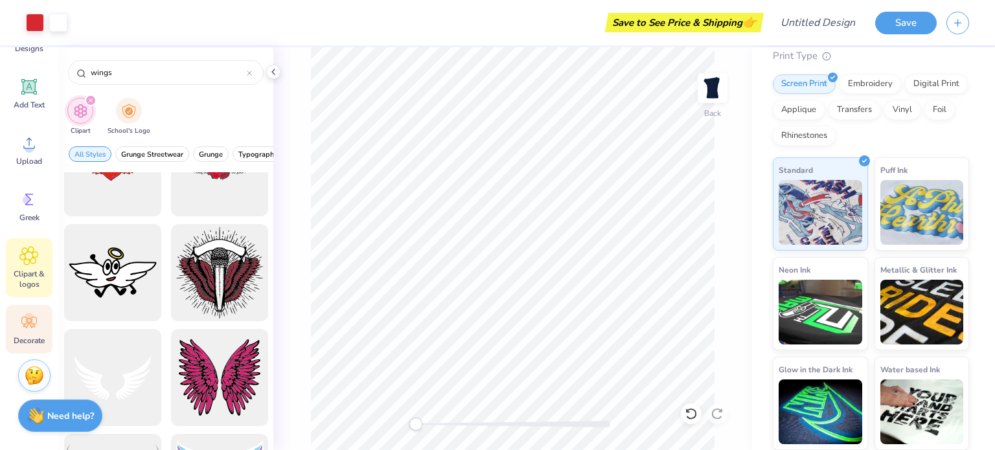
click at [34, 317] on icon at bounding box center [29, 323] width 16 height 12
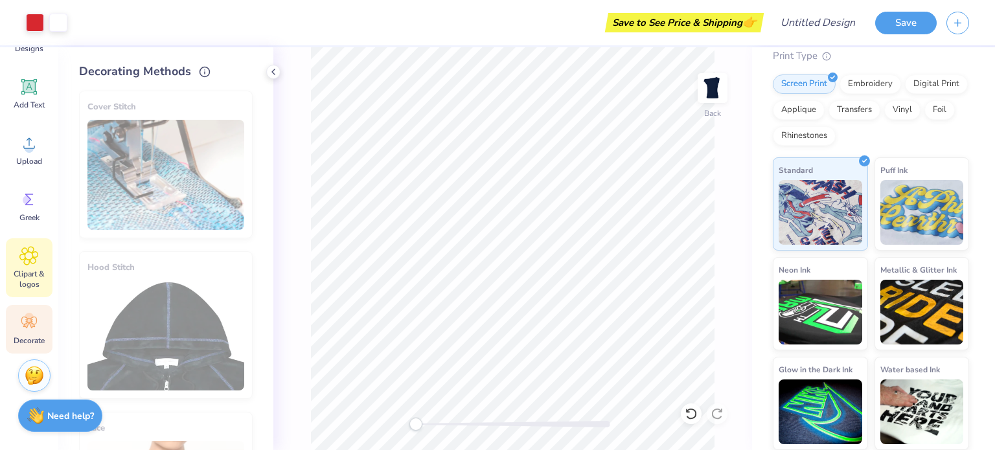
click at [32, 276] on span "Clipart & logos" at bounding box center [29, 279] width 43 height 21
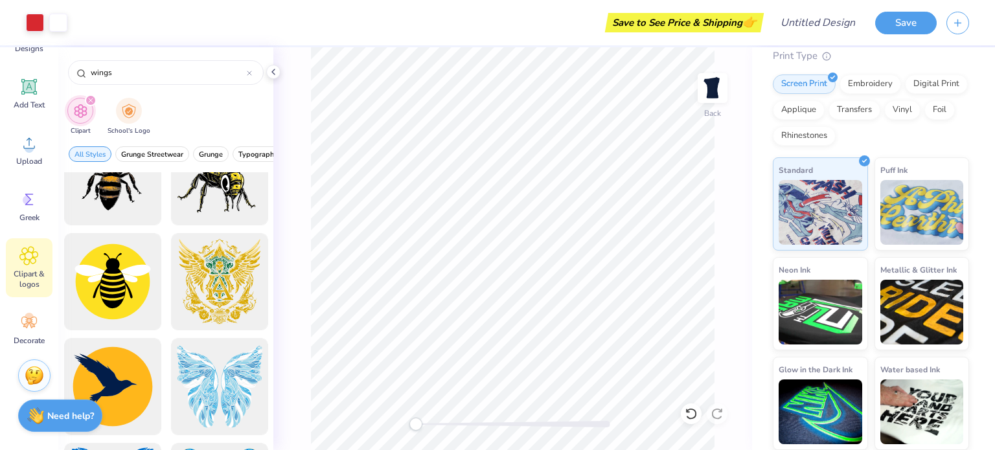
scroll to position [928, 0]
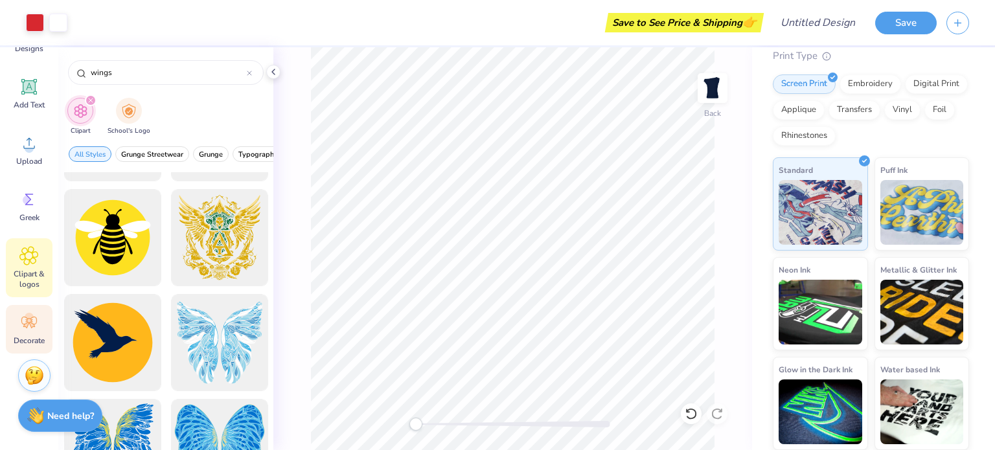
click at [39, 317] on div "Decorate" at bounding box center [29, 329] width 47 height 49
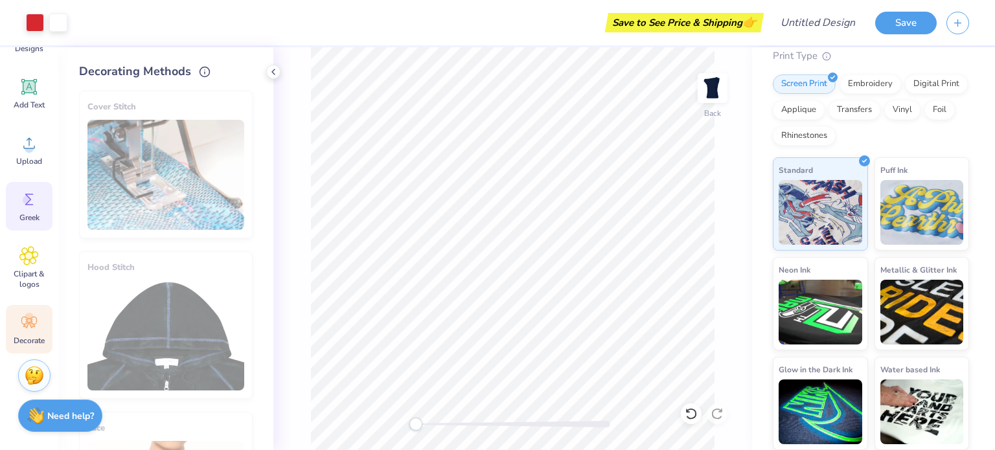
click at [40, 191] on div "Greek" at bounding box center [29, 206] width 47 height 49
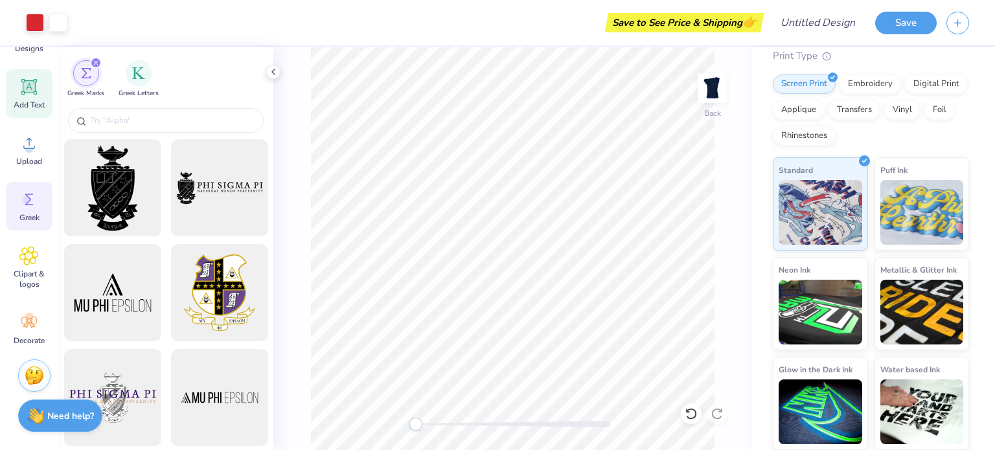
scroll to position [0, 0]
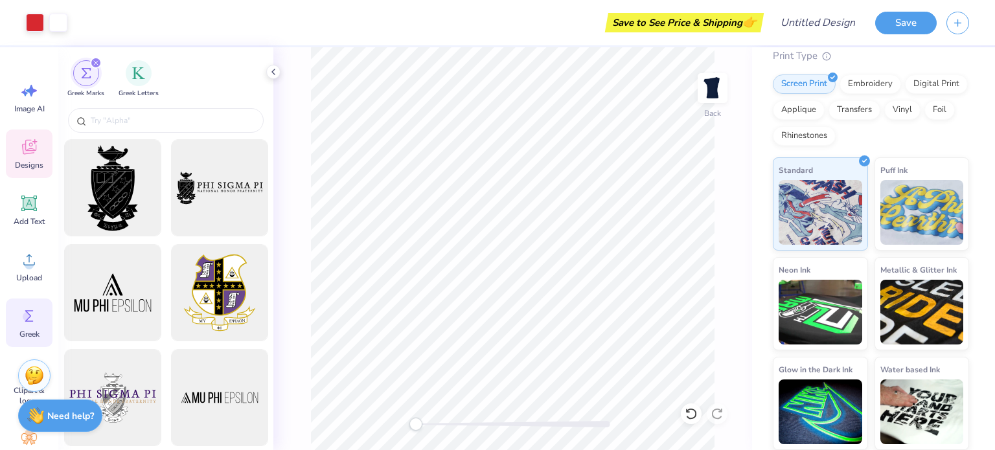
click at [30, 163] on span "Designs" at bounding box center [29, 165] width 29 height 10
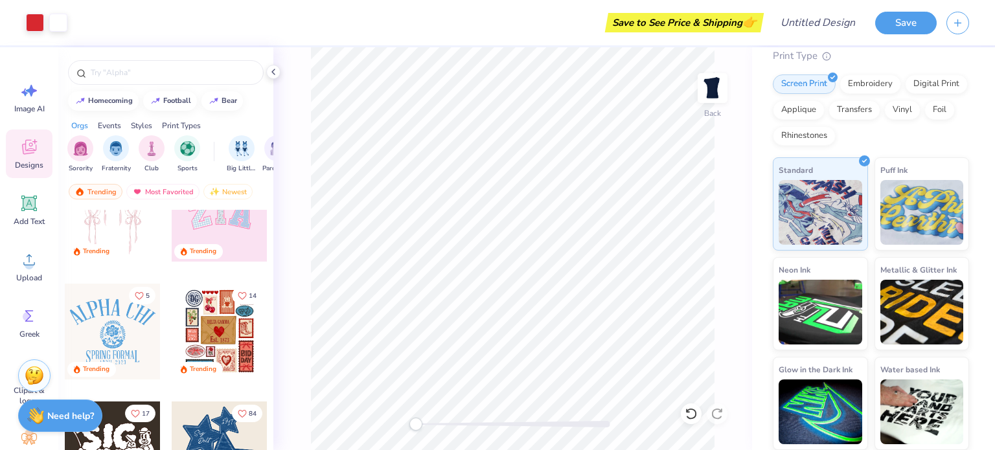
scroll to position [165, 0]
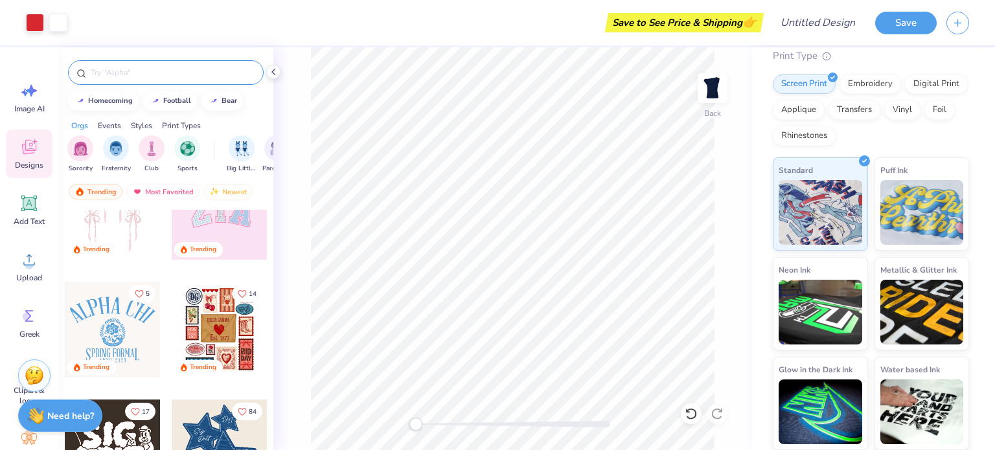
click at [117, 77] on input "text" at bounding box center [172, 72] width 166 height 13
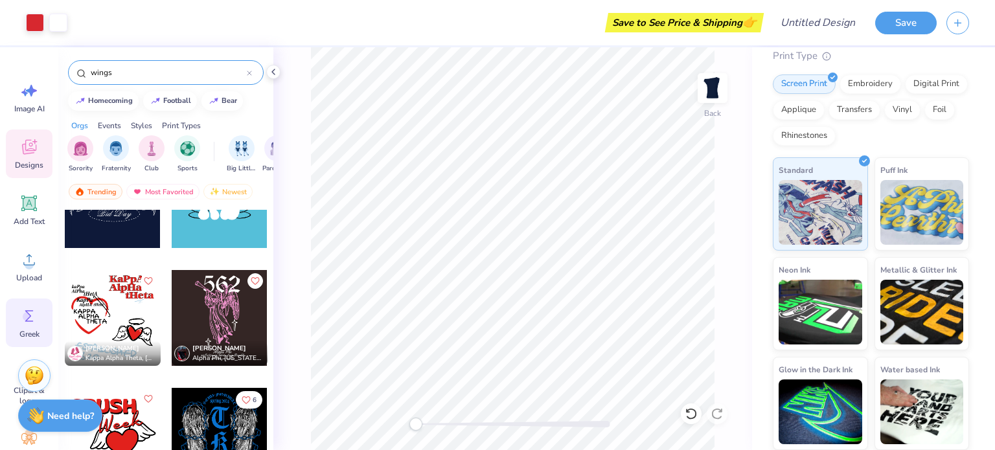
scroll to position [117, 0]
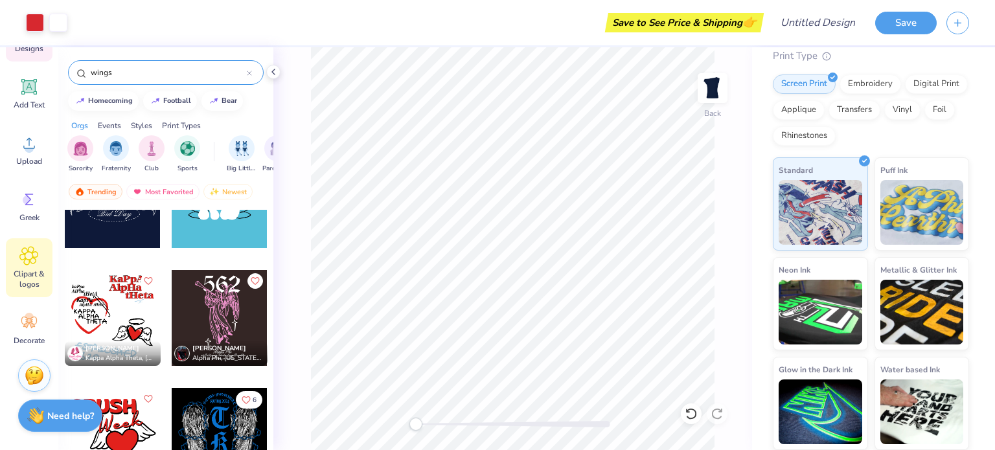
type input "wings"
click at [29, 266] on div "Clipart & logos" at bounding box center [29, 267] width 47 height 59
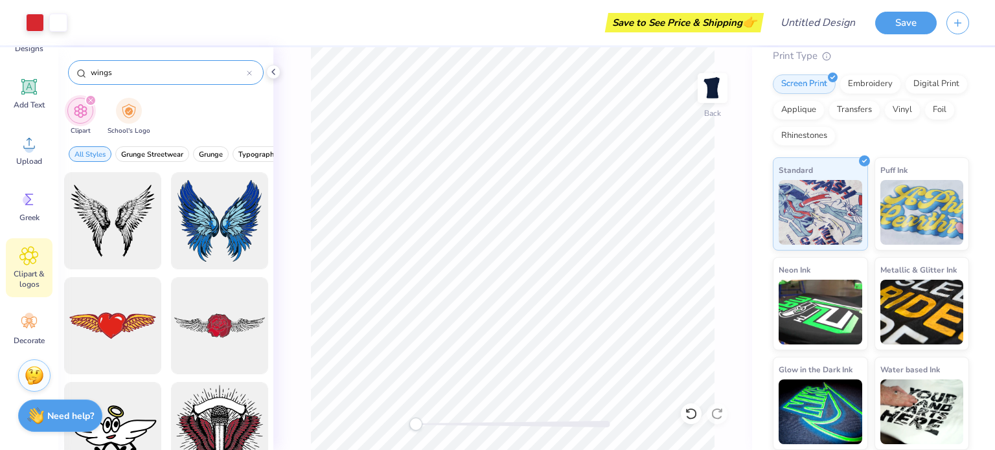
click at [246, 75] on input "wings" at bounding box center [167, 72] width 157 height 13
click at [251, 76] on div at bounding box center [249, 73] width 5 height 12
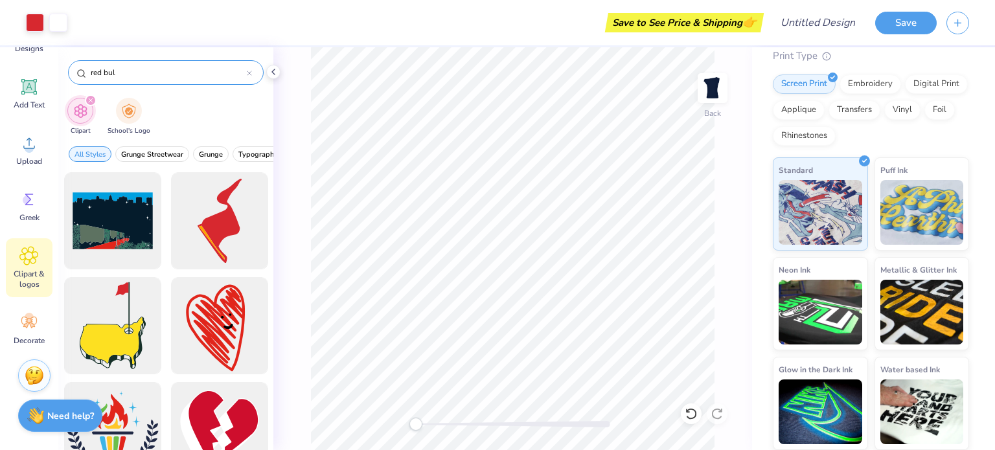
type input "red bull"
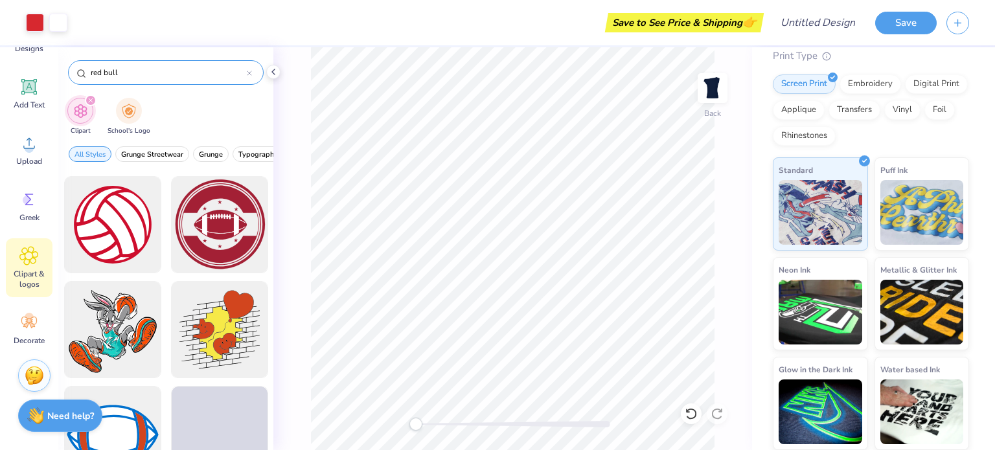
scroll to position [455, 0]
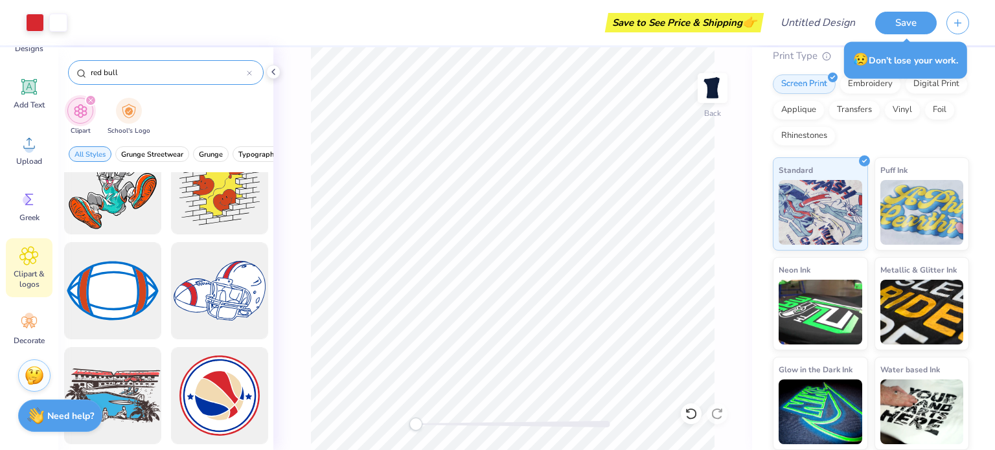
click at [251, 69] on div at bounding box center [249, 73] width 5 height 12
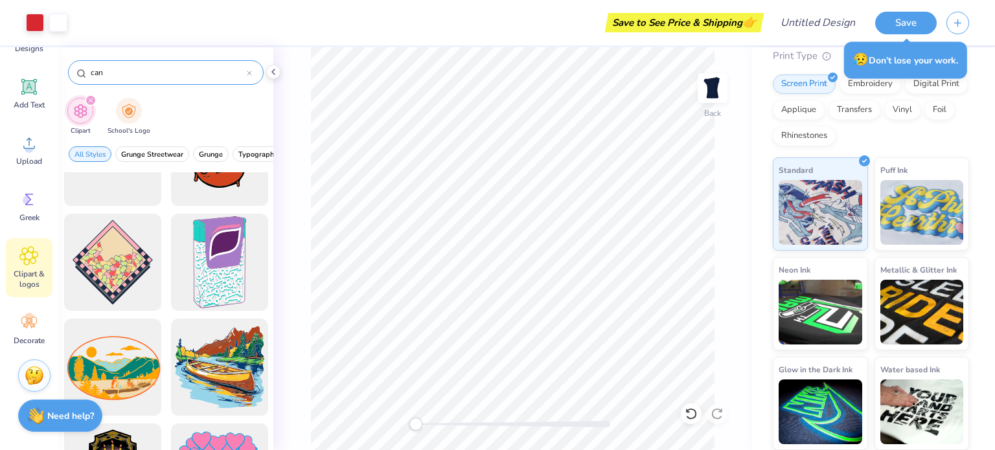
scroll to position [1052, 0]
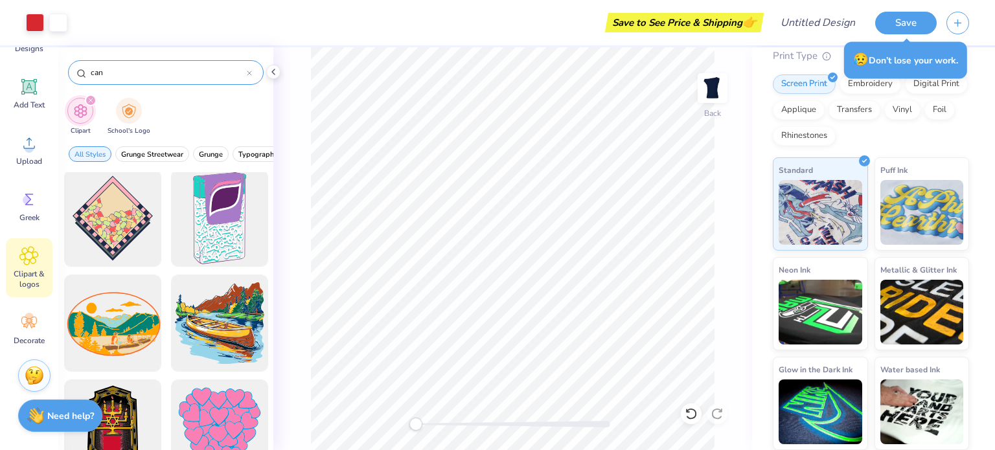
type input "can"
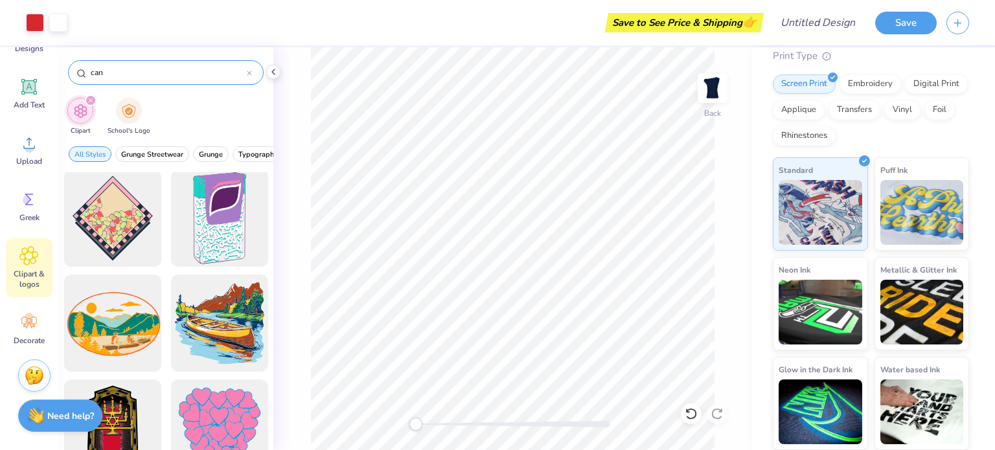
click at [247, 72] on icon at bounding box center [249, 73] width 5 height 5
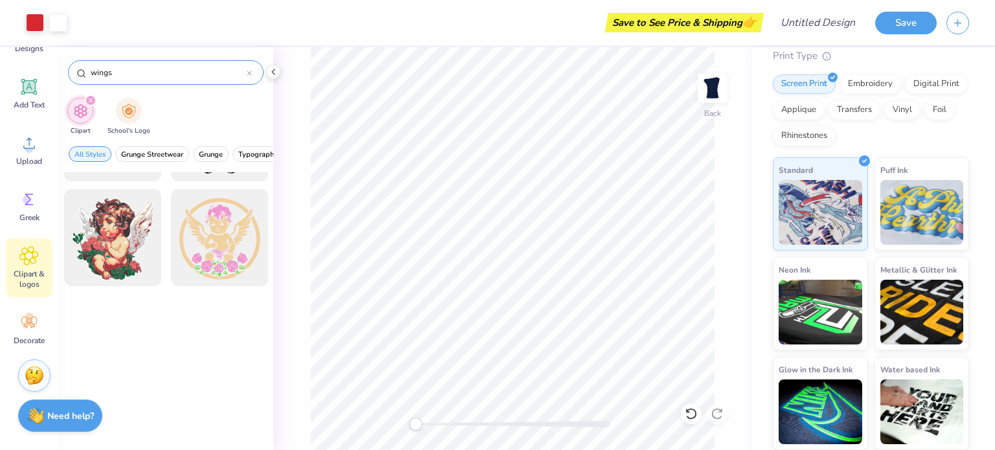
scroll to position [1260, 0]
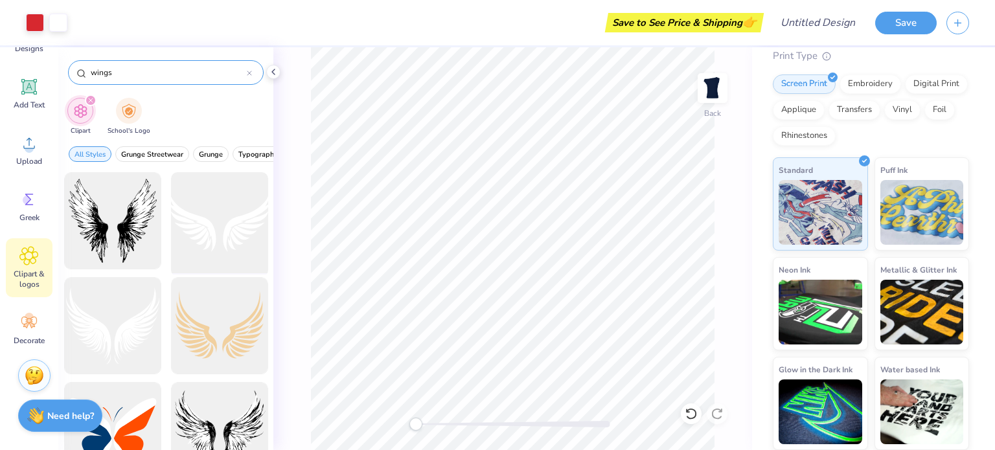
type input "wings"
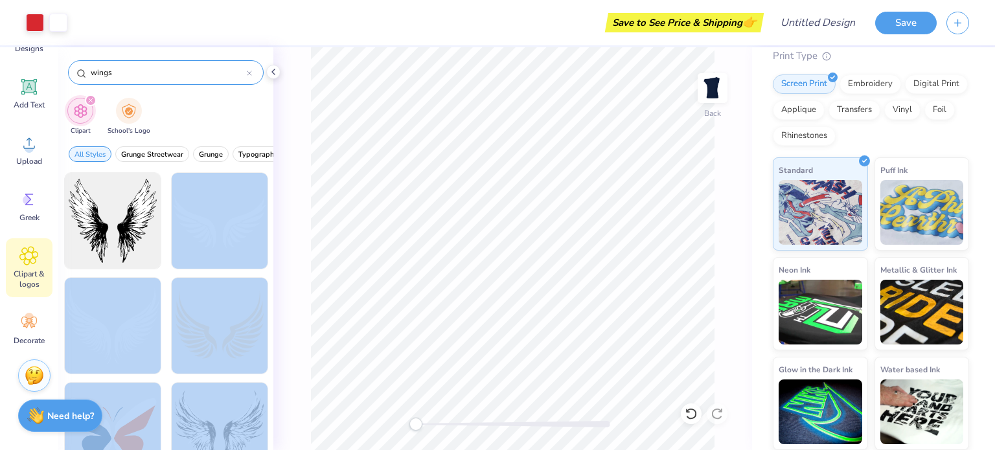
click at [425, 259] on div "Art colors Save to See Price & Shipping 👉 Design Title Save Image AI Designs Ad…" at bounding box center [497, 225] width 995 height 450
click at [236, 221] on div at bounding box center [219, 221] width 107 height 107
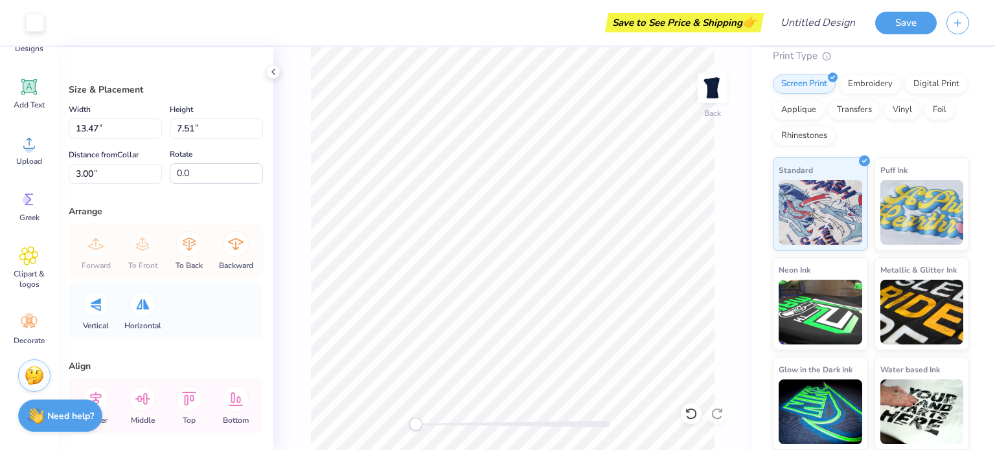
type input "8.90"
type input "4.96"
type input "5.55"
type input "5.10"
type input "2.84"
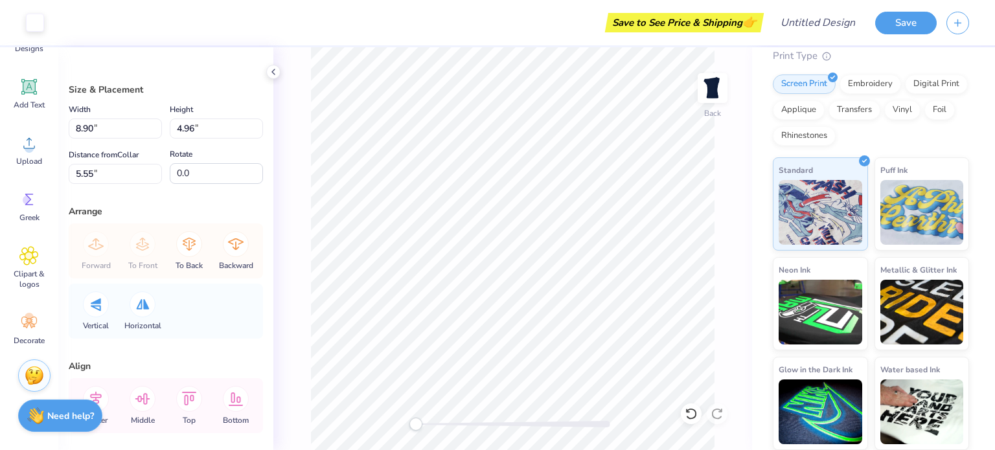
type input "7.66"
type input "18.1"
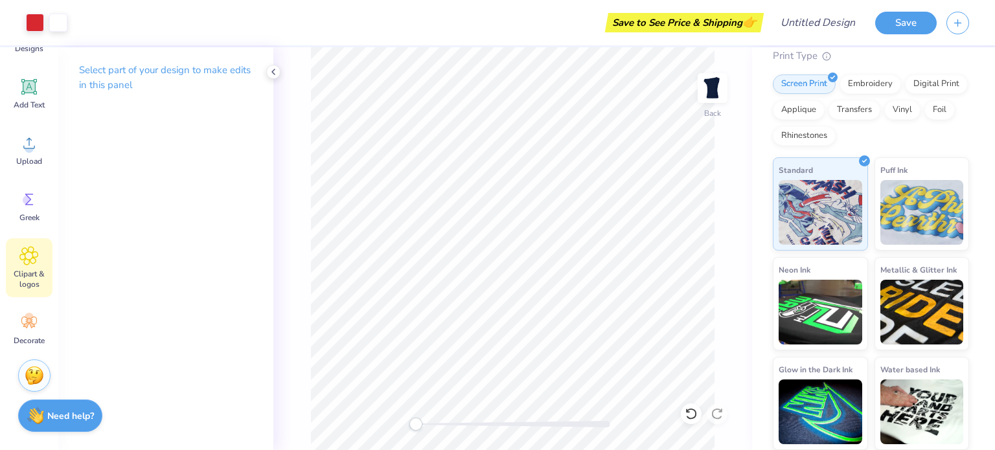
click at [31, 259] on icon at bounding box center [29, 256] width 8 height 8
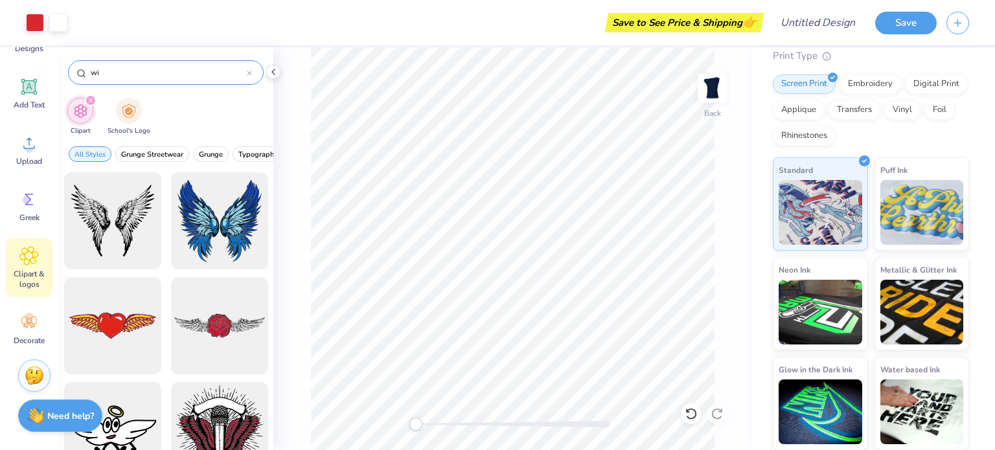
type input "w"
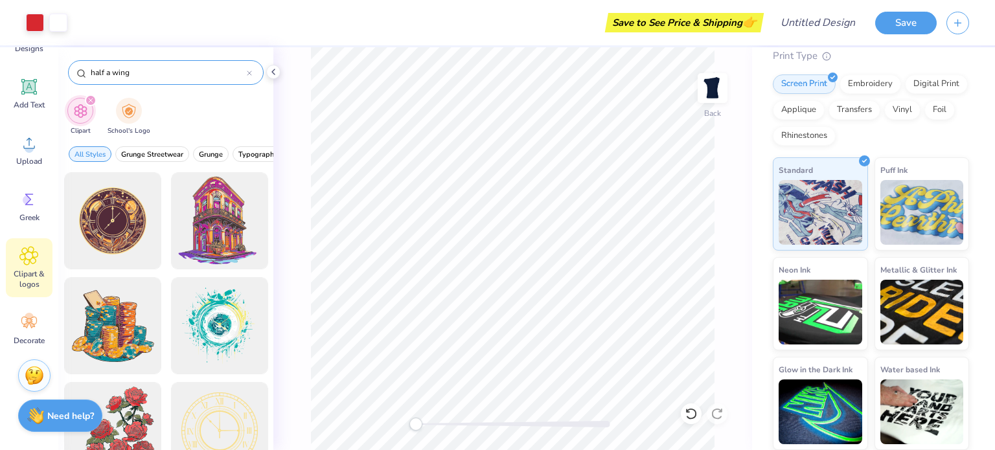
type input "half a wing"
